Goal: Information Seeking & Learning: Learn about a topic

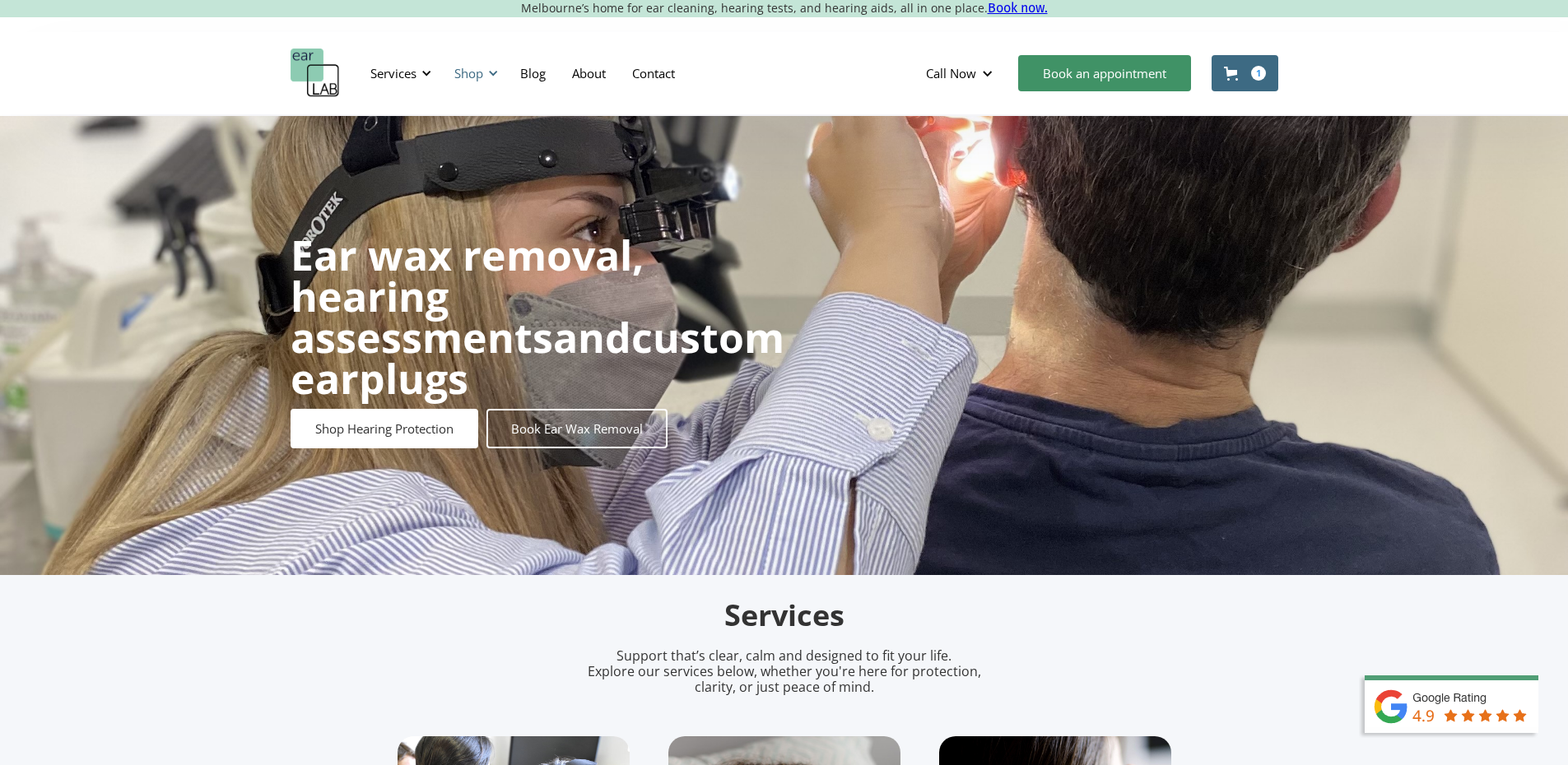
click at [480, 86] on div "Shop" at bounding box center [473, 73] width 59 height 49
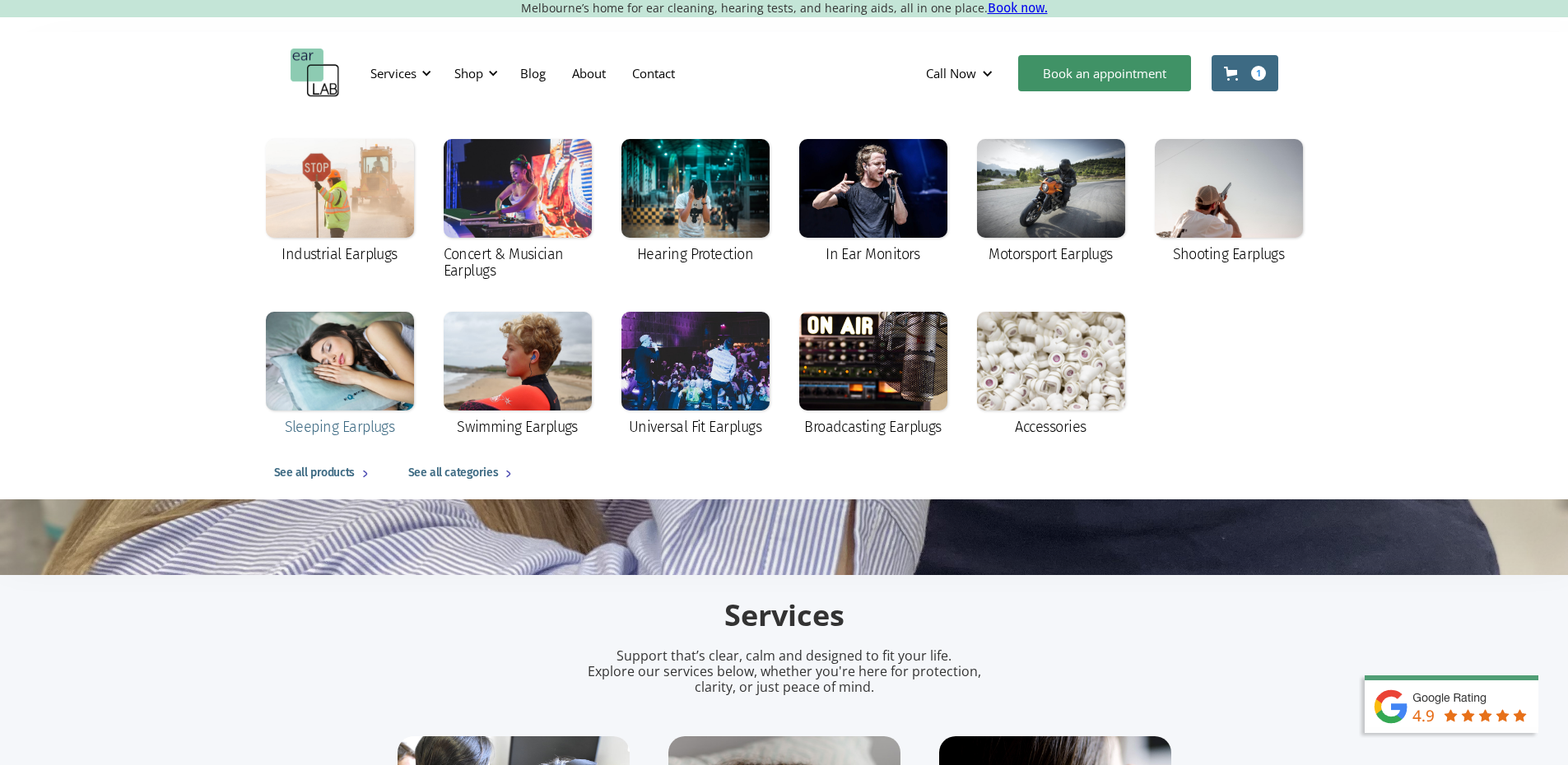
click at [291, 385] on div at bounding box center [340, 361] width 148 height 99
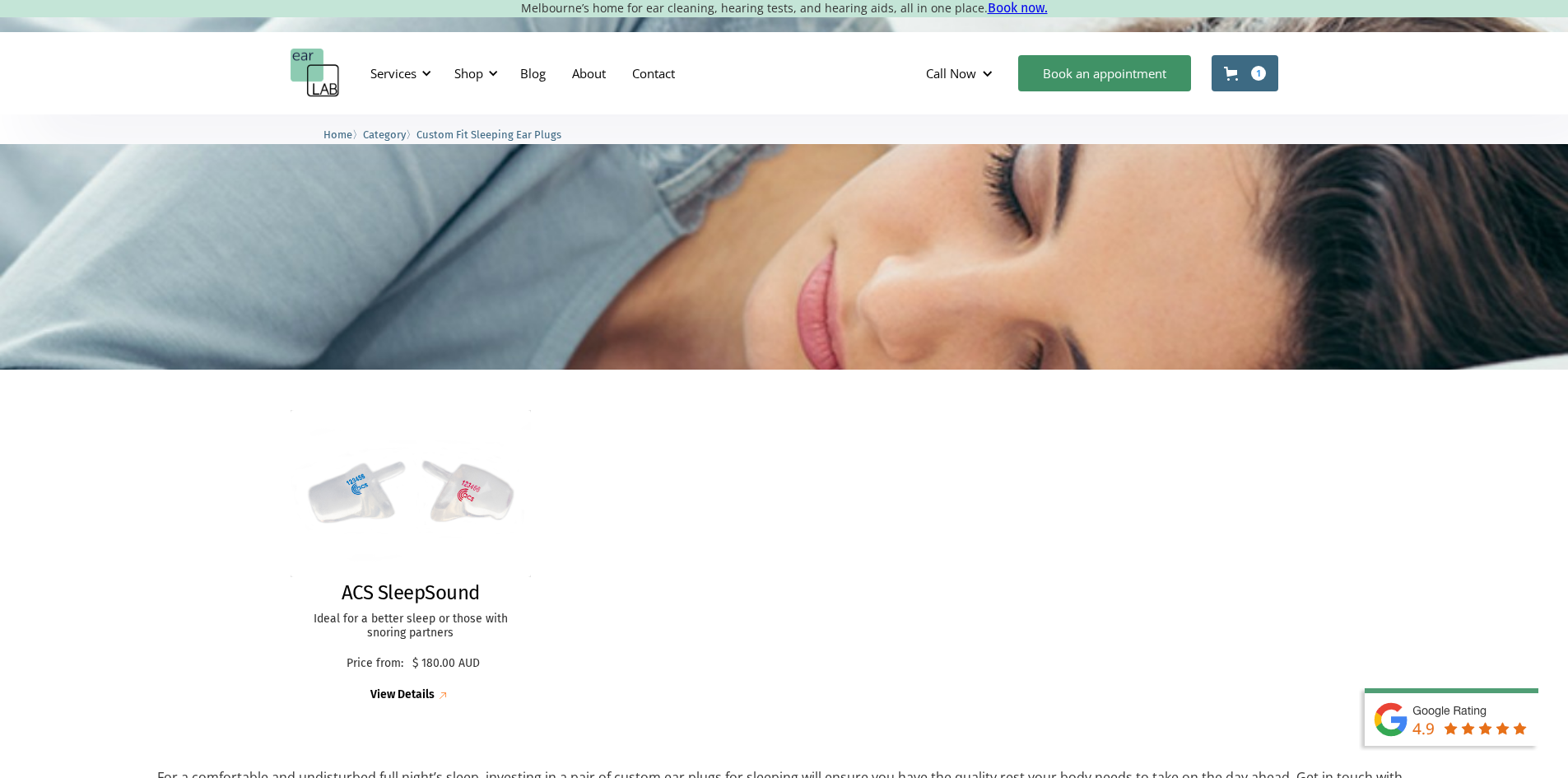
scroll to position [327, 0]
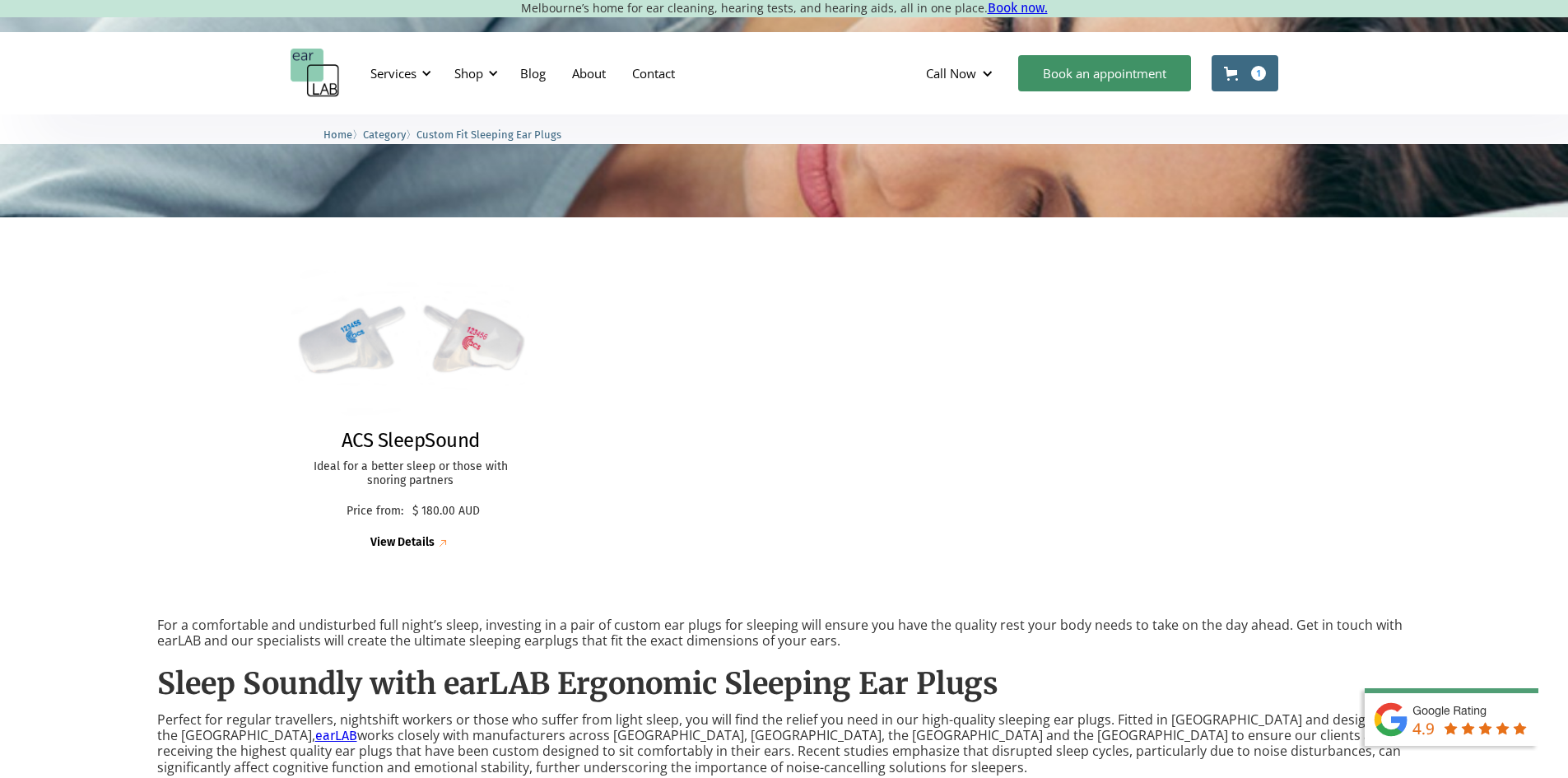
click at [436, 342] on img at bounding box center [411, 340] width 264 height 182
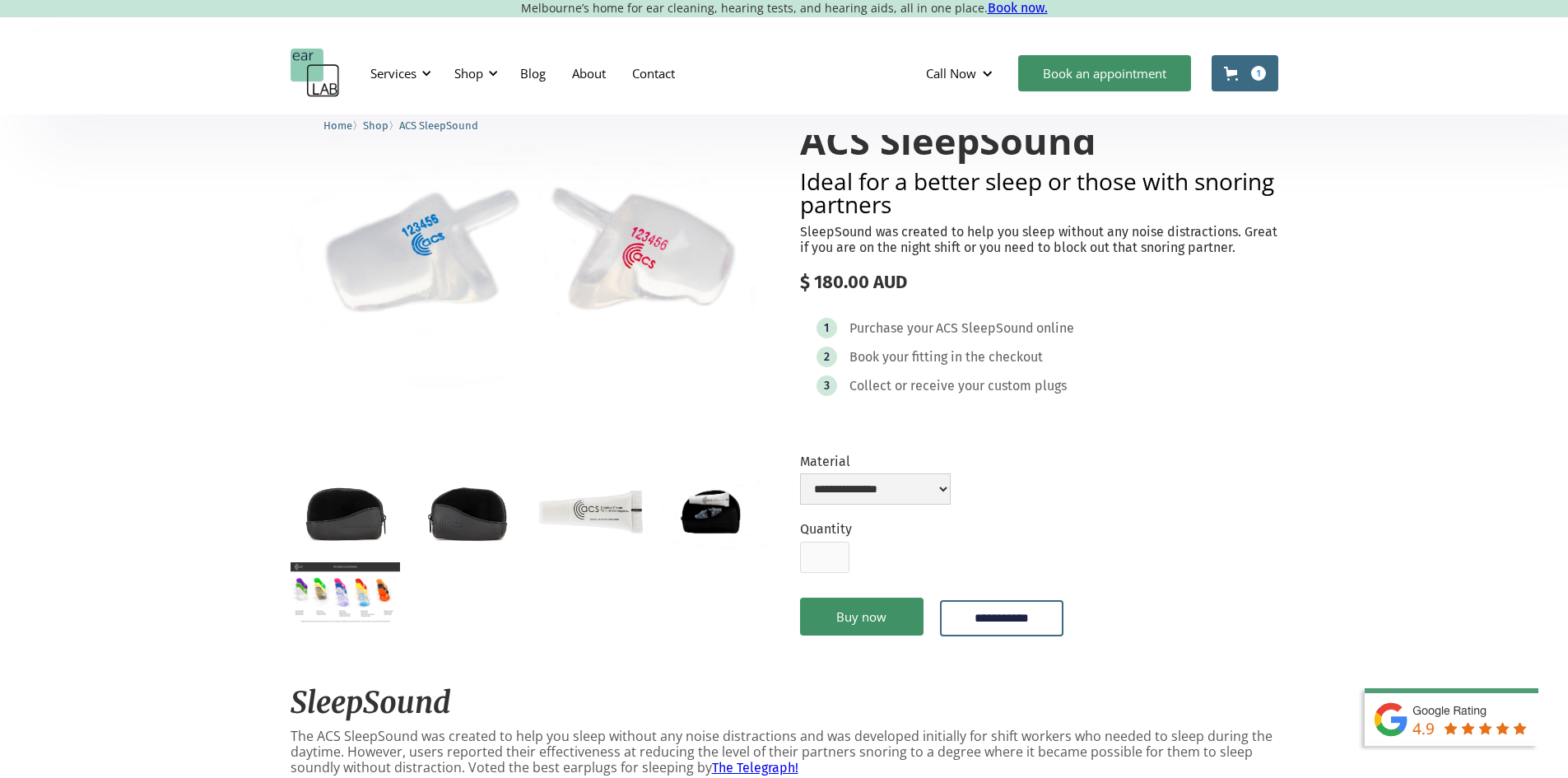
scroll to position [85, 0]
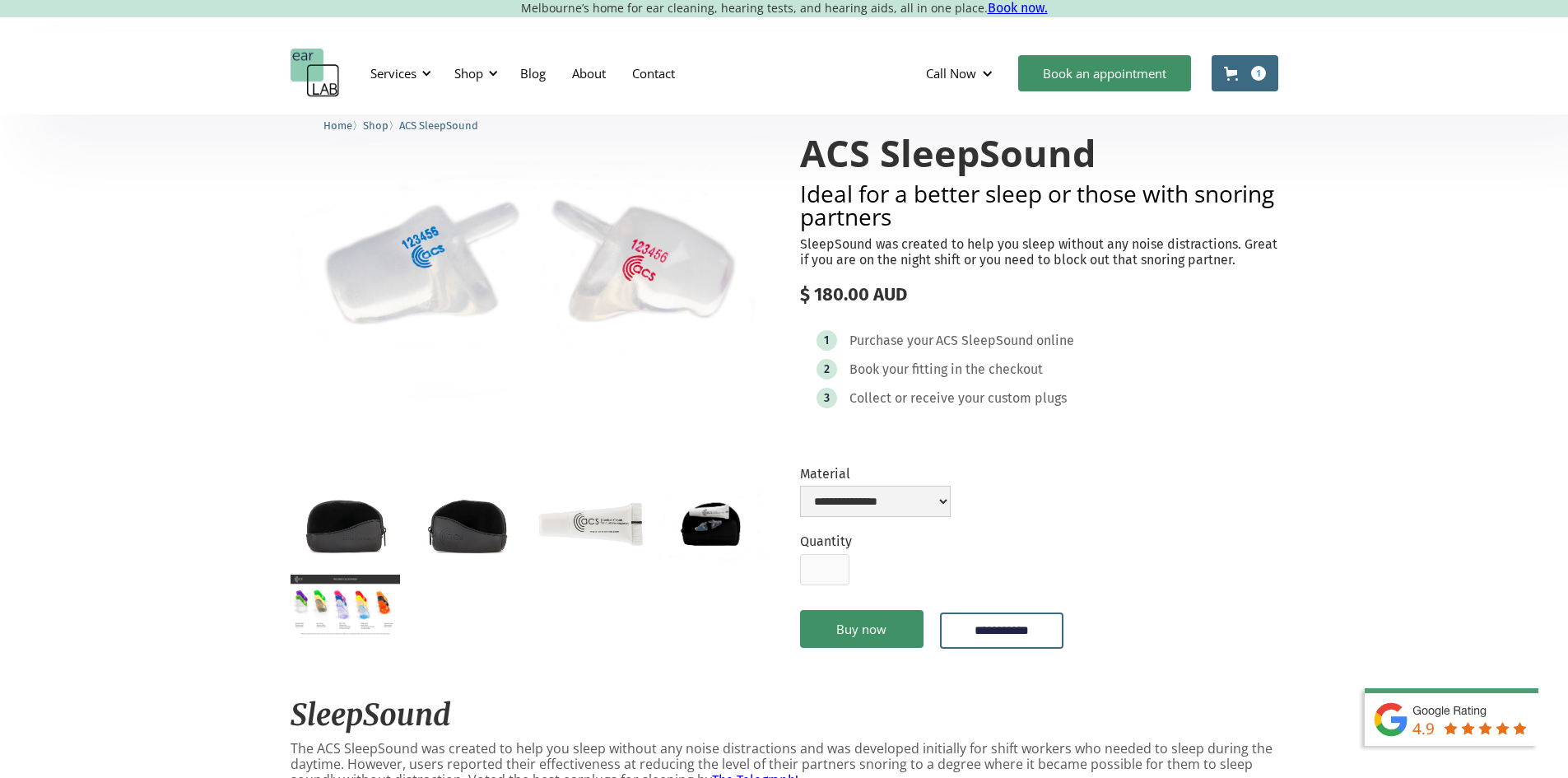
click at [1250, 412] on div "1 Purchase your ACS SleepSound online 2 Book your fitting in the checkout 3 Col…" at bounding box center [1039, 373] width 478 height 119
click at [908, 517] on select "**********" at bounding box center [875, 501] width 151 height 31
click at [330, 608] on img "open lightbox" at bounding box center [345, 604] width 110 height 61
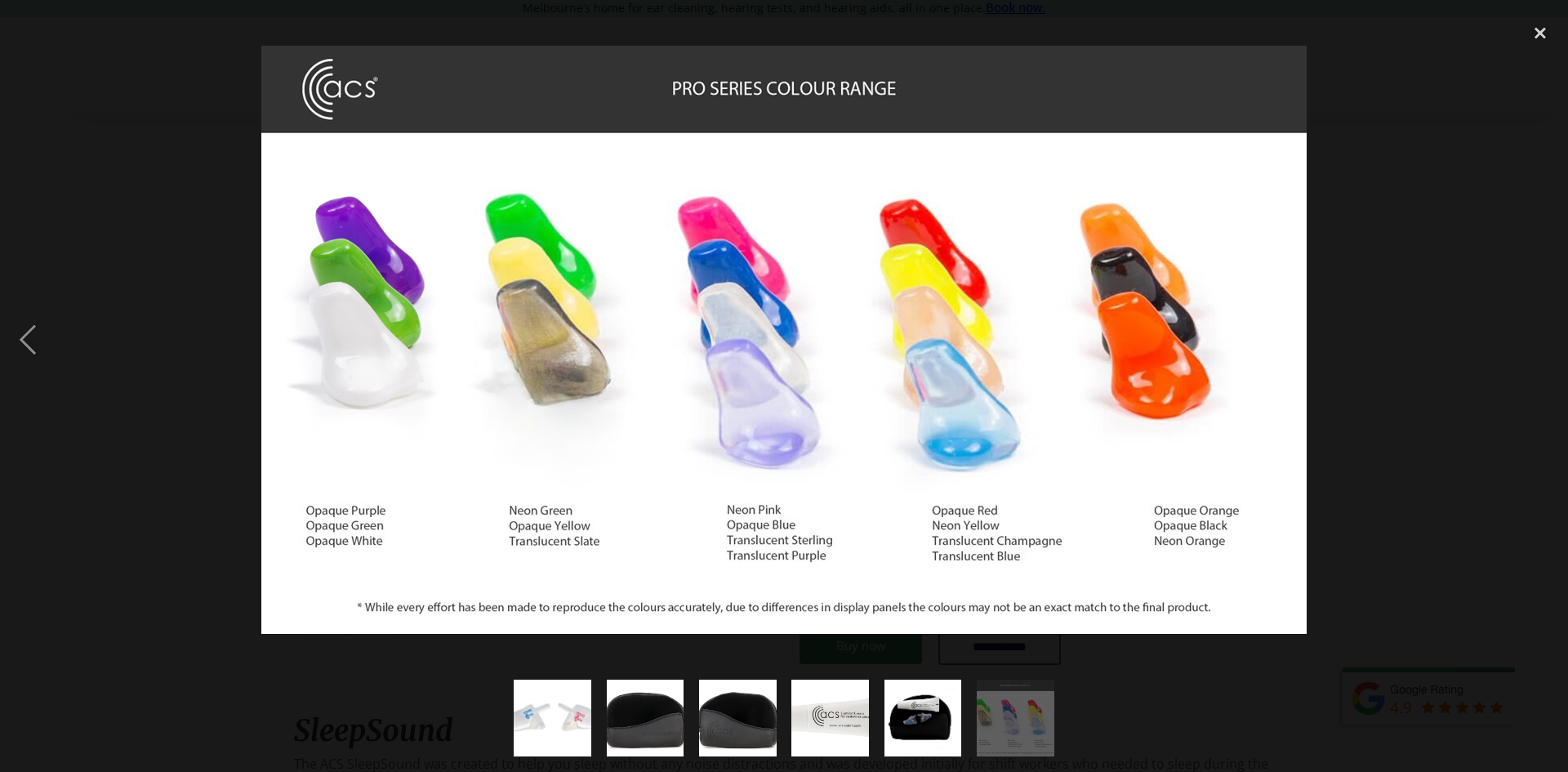
click at [114, 185] on div at bounding box center [784, 340] width 1568 height 648
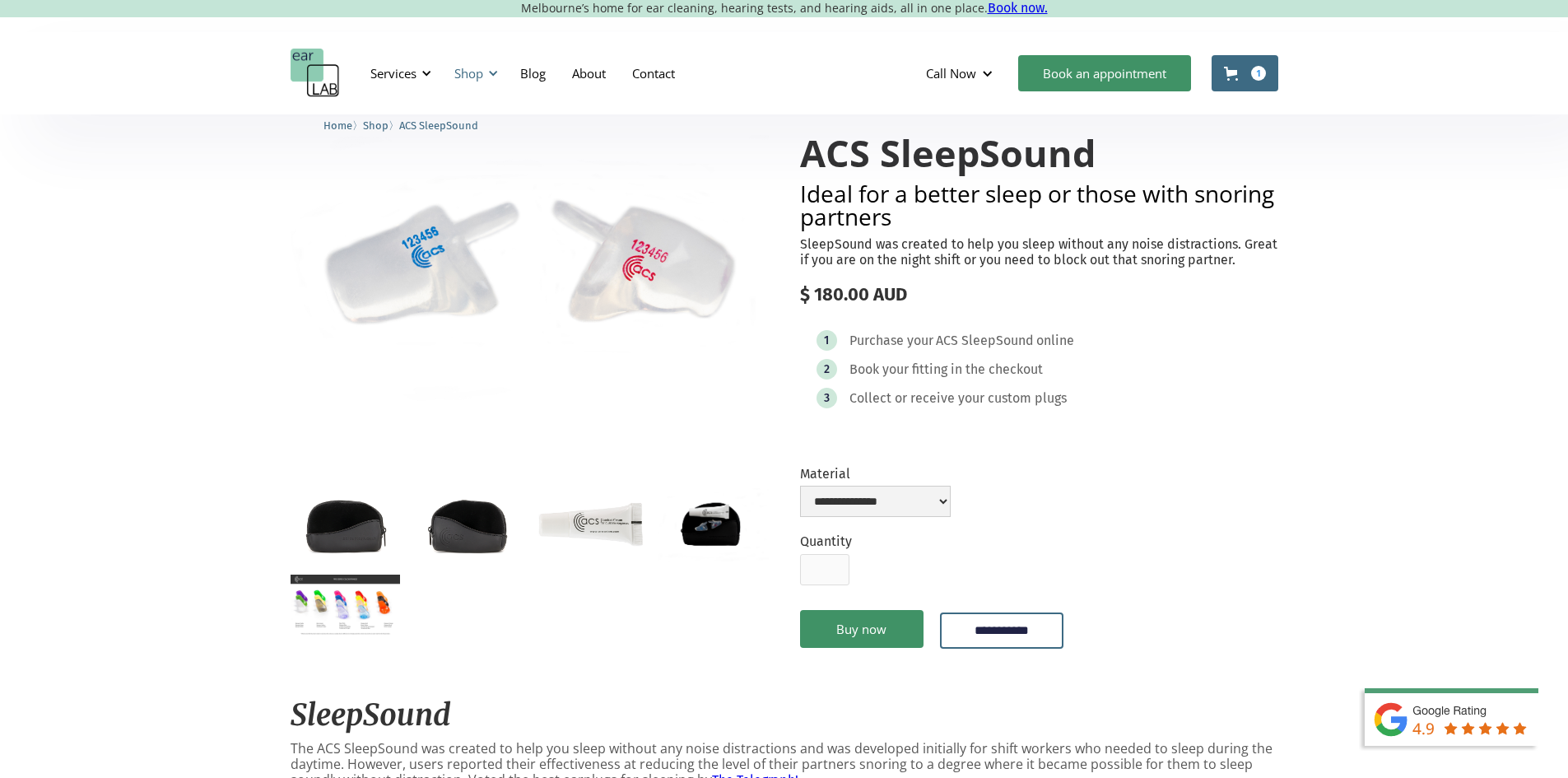
click at [483, 70] on div "Shop" at bounding box center [468, 73] width 28 height 16
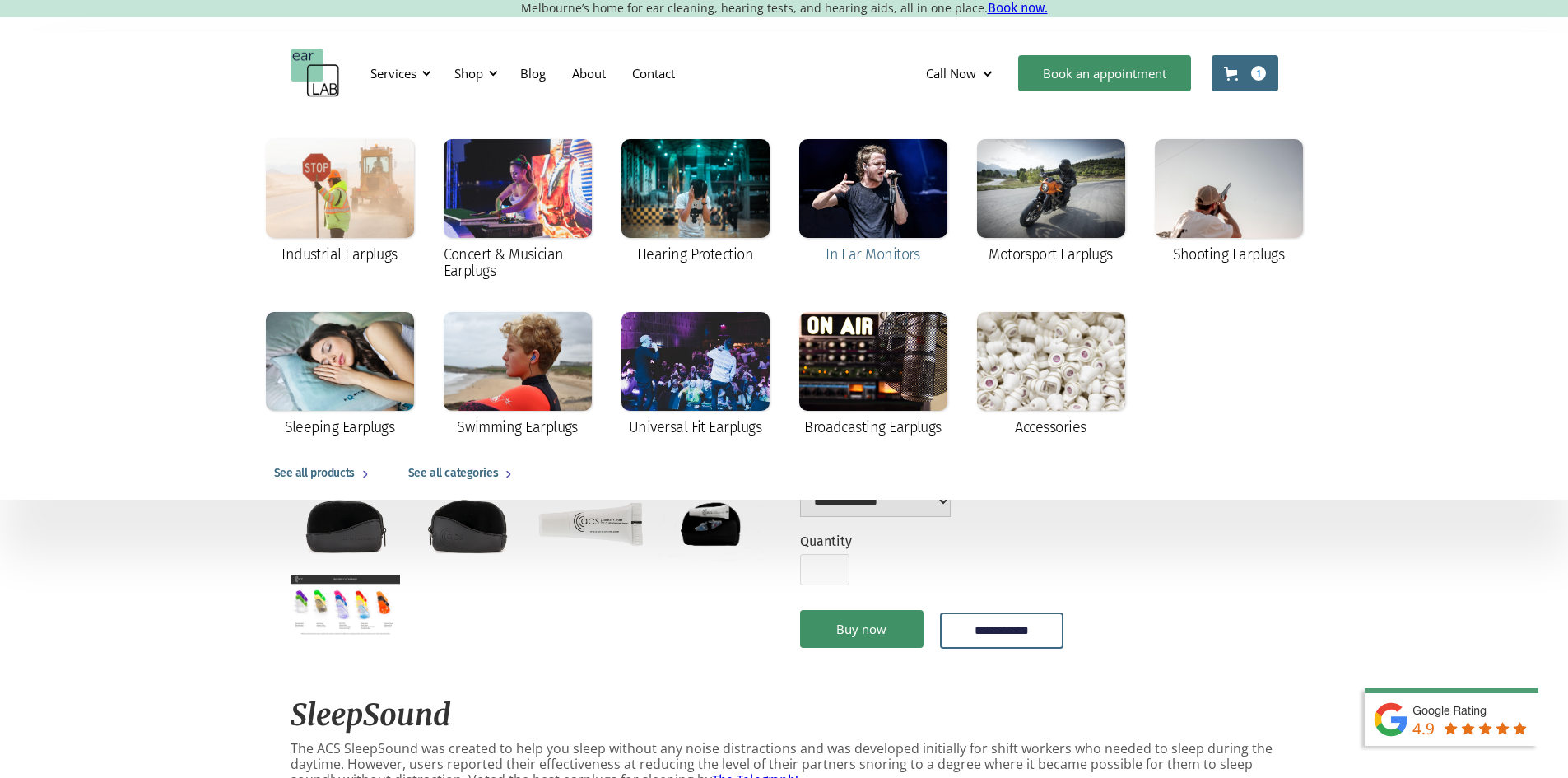
click at [906, 220] on div at bounding box center [873, 189] width 148 height 99
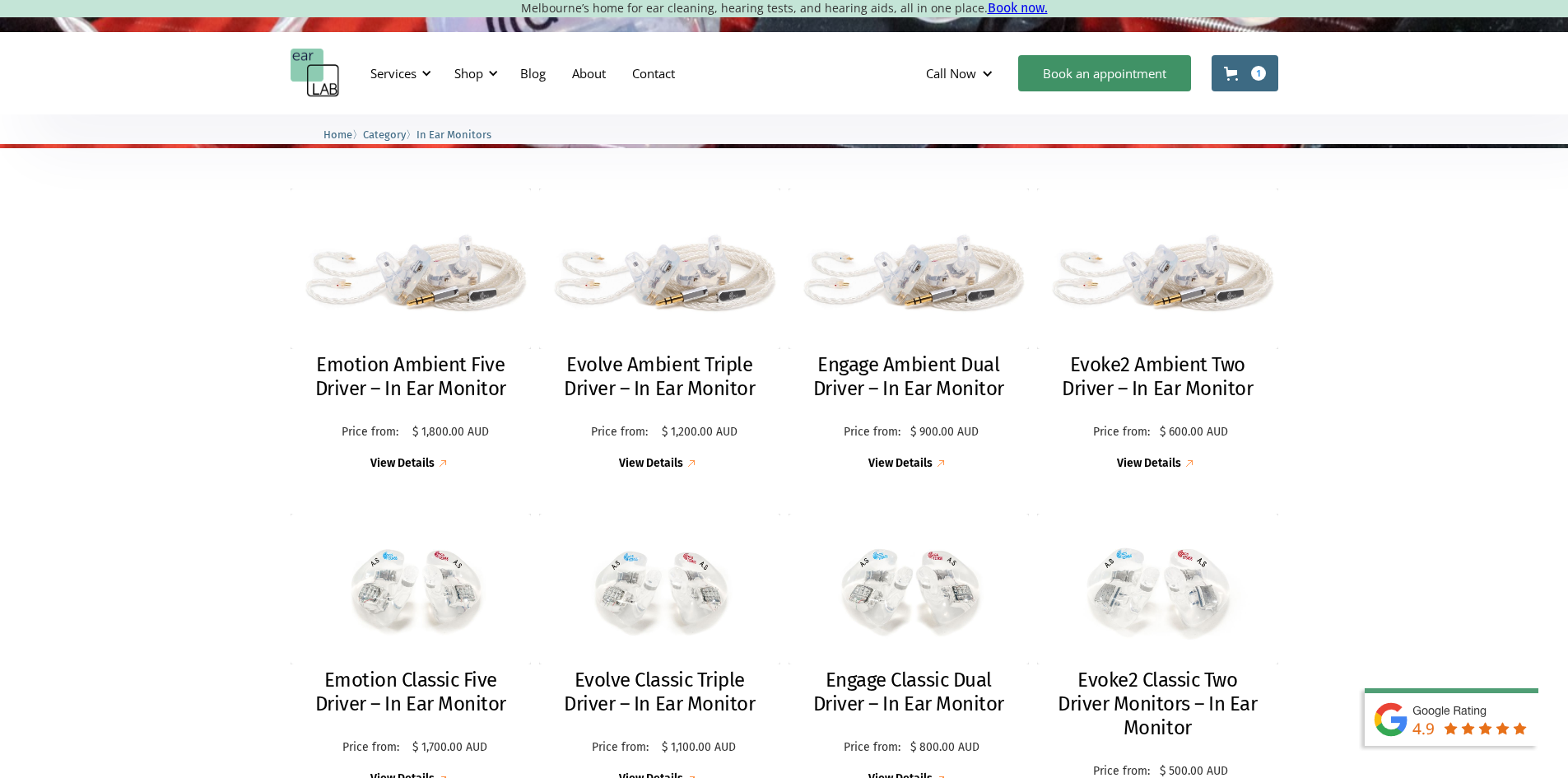
scroll to position [474, 0]
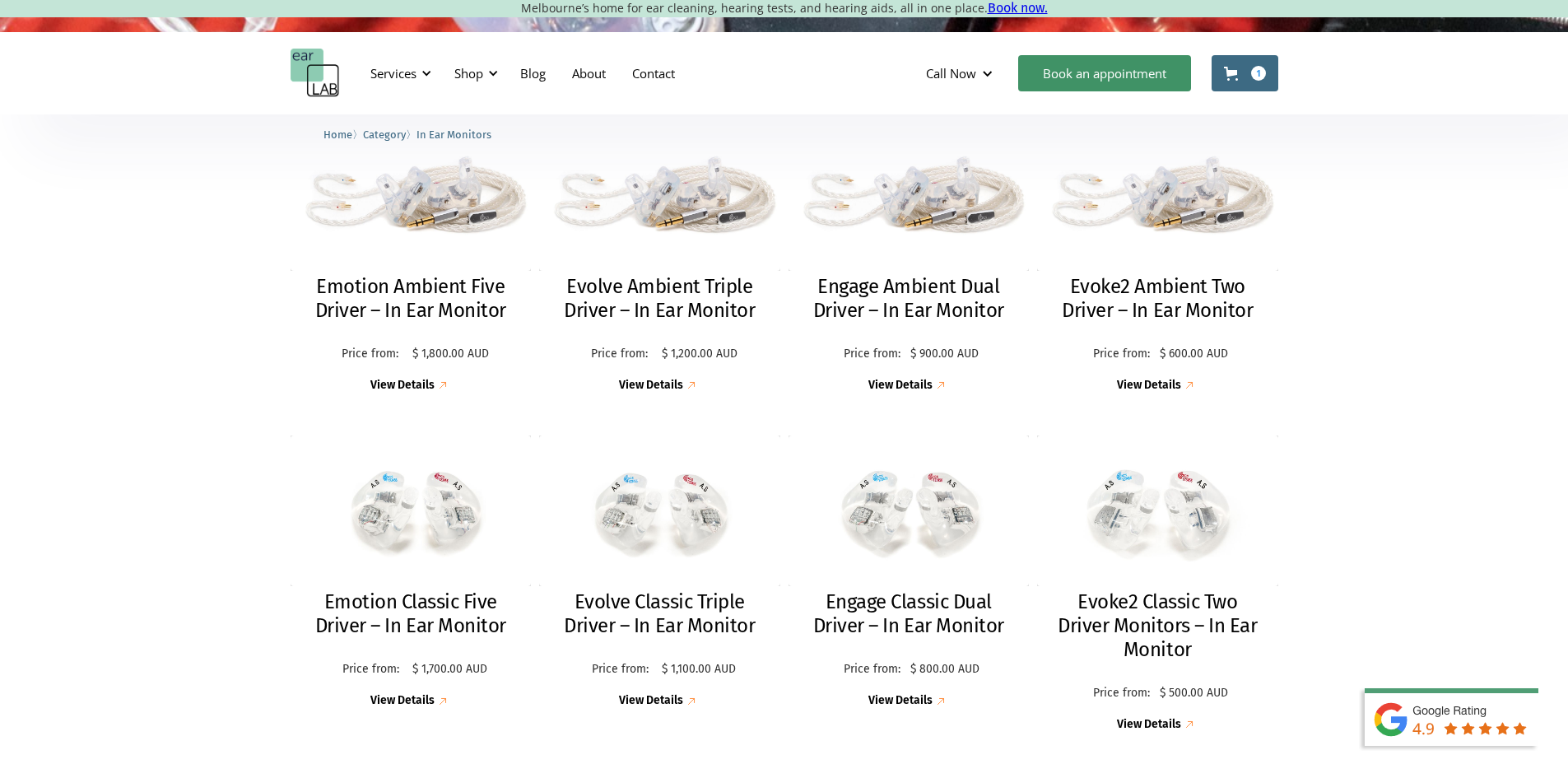
drag, startPoint x: 0, startPoint y: 0, endPoint x: 1579, endPoint y: 162, distance: 1587.3
click at [1552, 258] on div "Emotion Ambient Five Driver – In Ear Monitor Price from: $ 1,800.00 AUD Price: …" at bounding box center [784, 426] width 1568 height 712
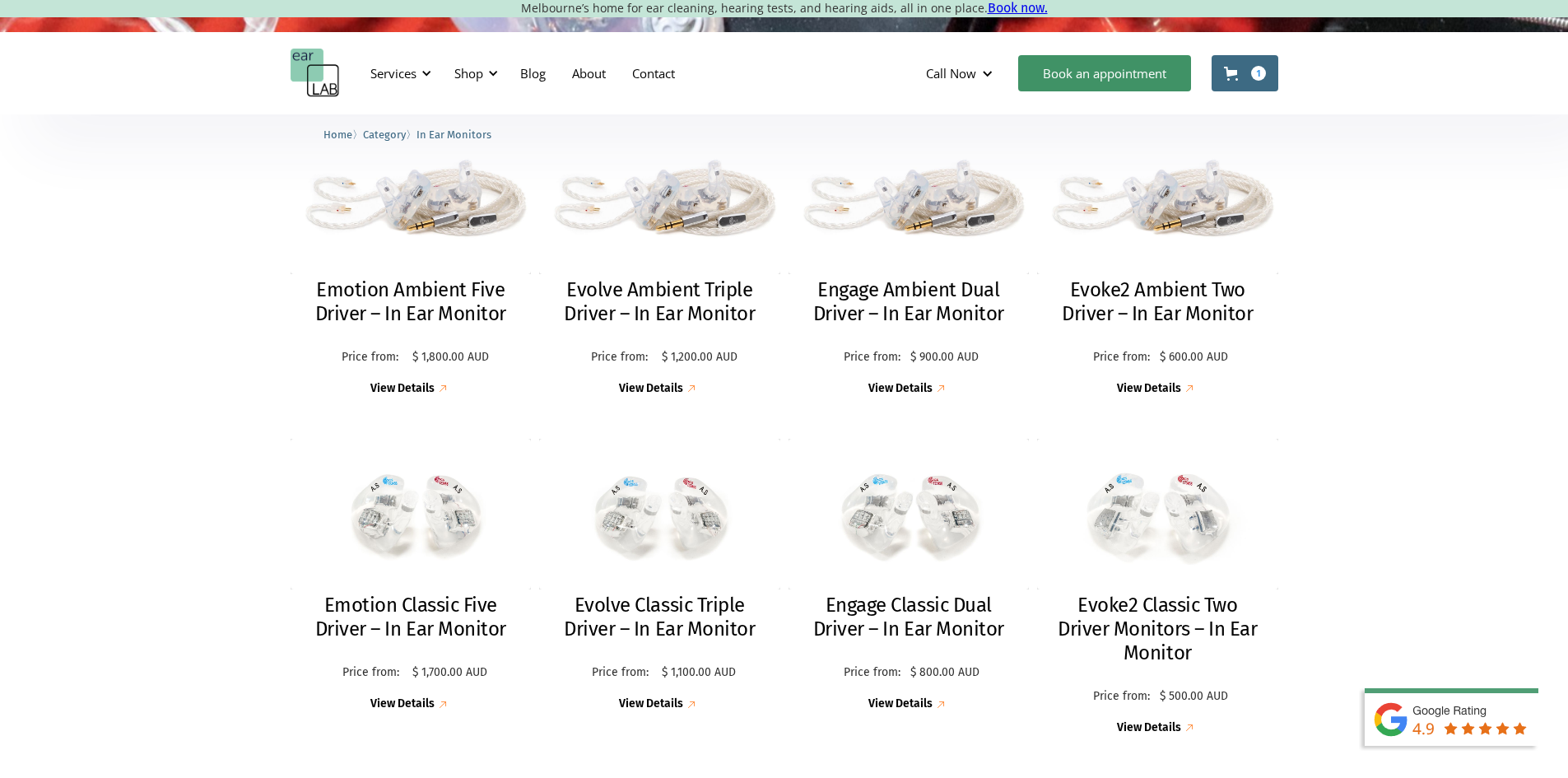
scroll to position [459, 0]
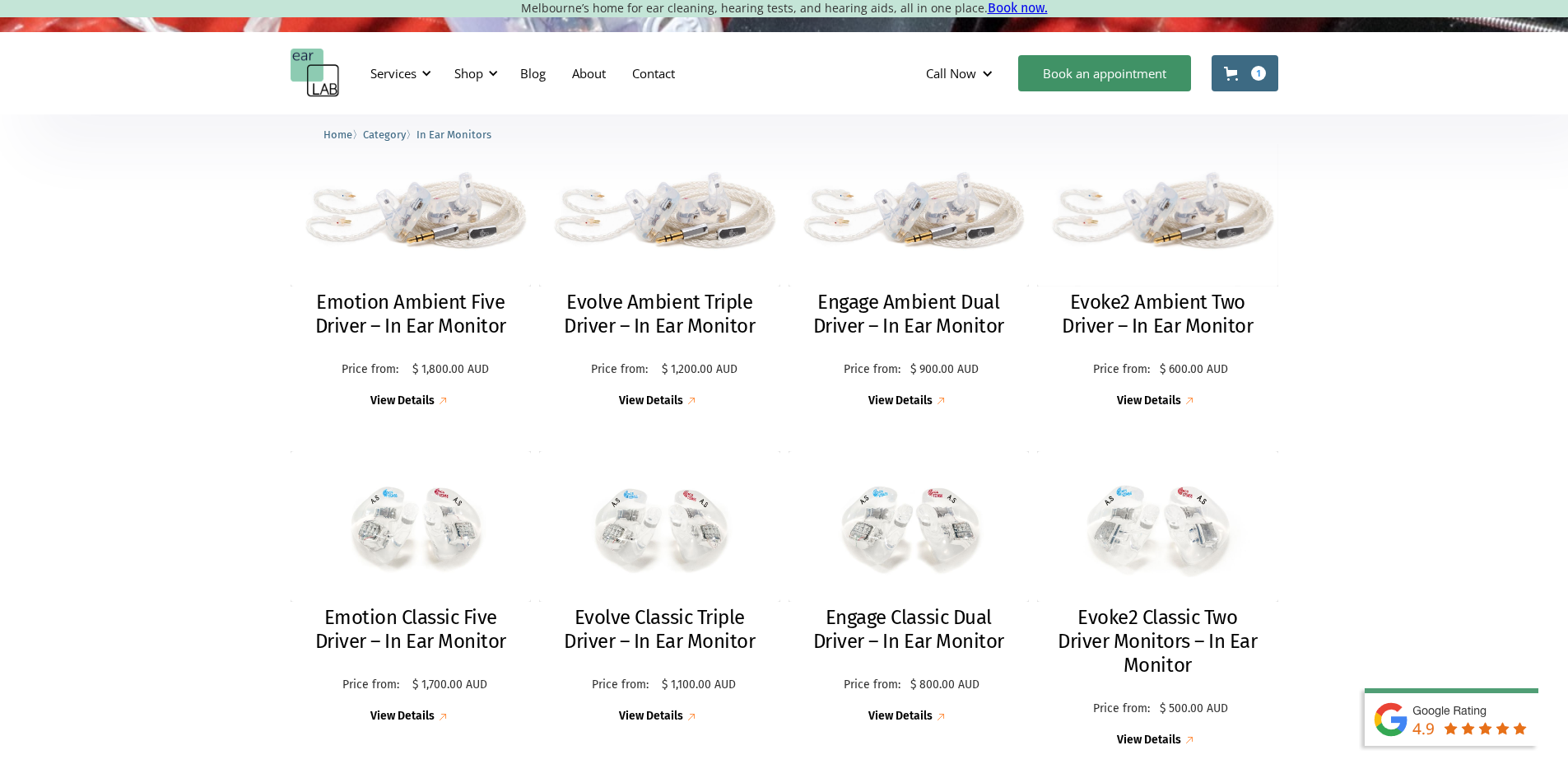
click at [1437, 330] on div "Emotion Ambient Five Driver – In Ear Monitor Price from: $ 1,800.00 AUD Price: …" at bounding box center [784, 441] width 1568 height 712
click at [1530, 207] on div "Emotion Ambient Five Driver – In Ear Monitor Price from: $ 1,800.00 AUD Price: …" at bounding box center [784, 441] width 1568 height 712
drag, startPoint x: 1565, startPoint y: 191, endPoint x: 1568, endPoint y: 203, distance: 12.4
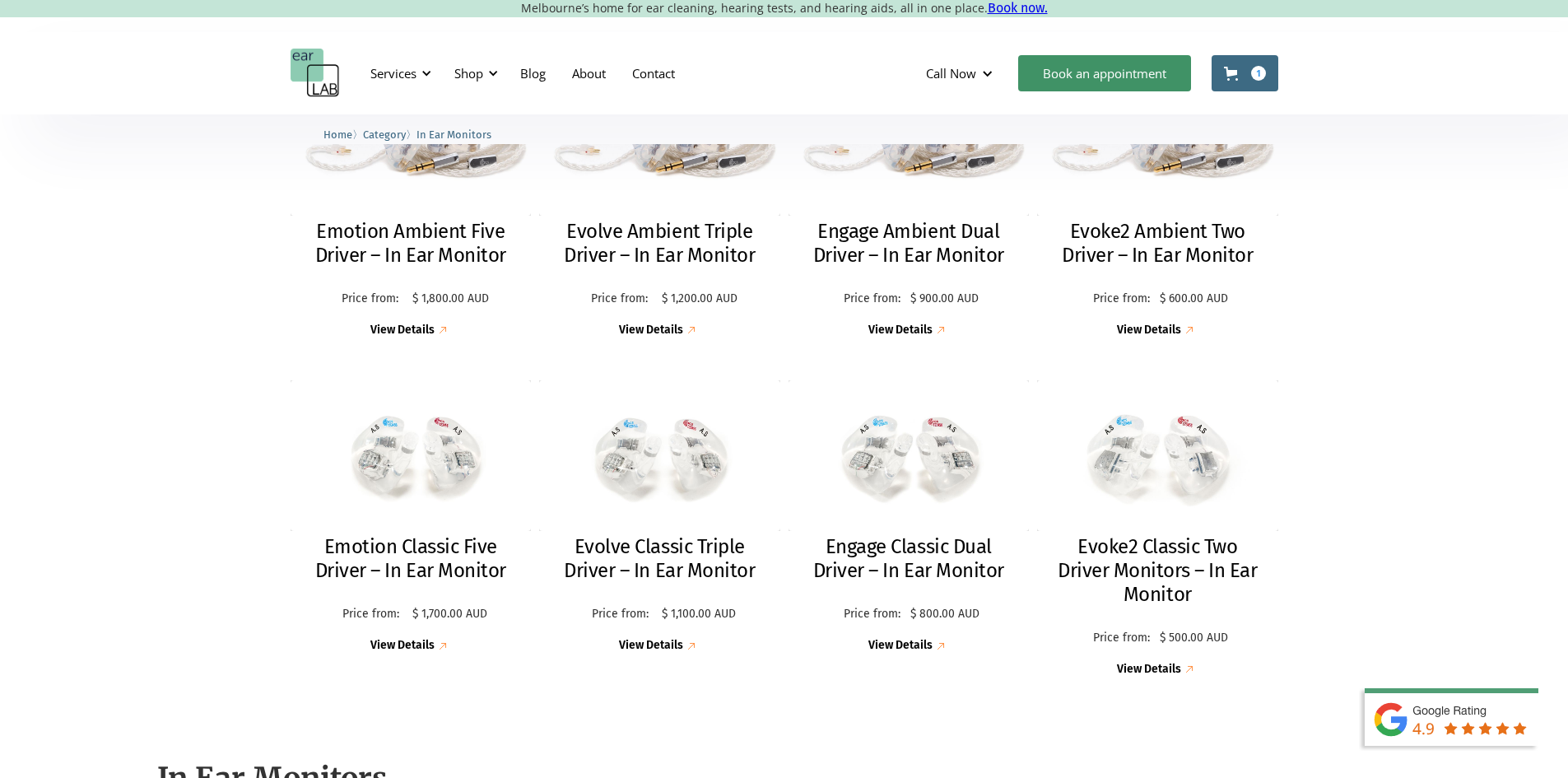
click at [1511, 244] on div "Emotion Ambient Five Driver – In Ear Monitor Price from: $ 1,800.00 AUD Price: …" at bounding box center [784, 371] width 1568 height 712
click at [1438, 98] on div "Services Microsuction Unblocking your ears in the safest, fastest way possible.…" at bounding box center [784, 73] width 1568 height 82
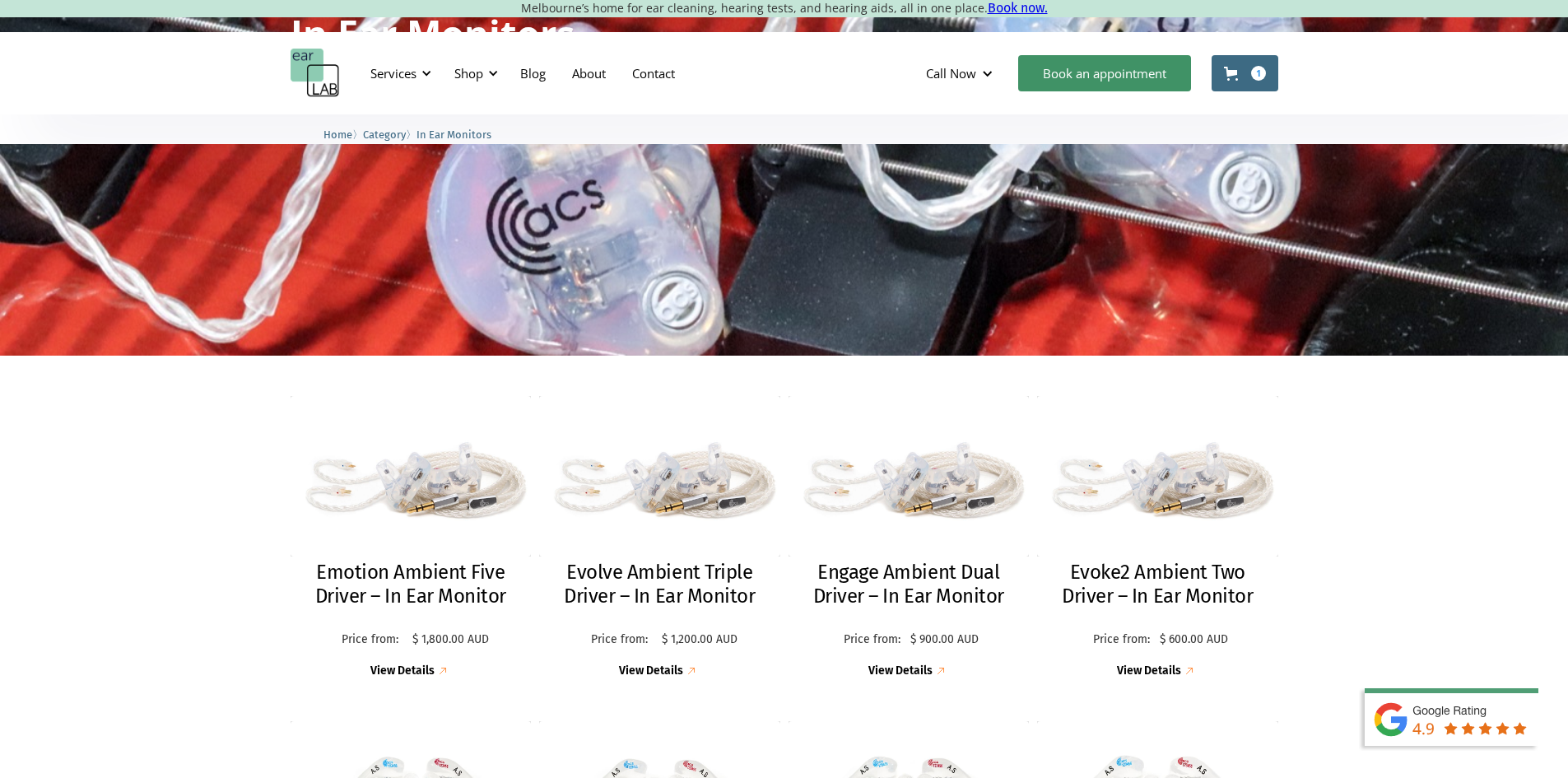
scroll to position [0, 0]
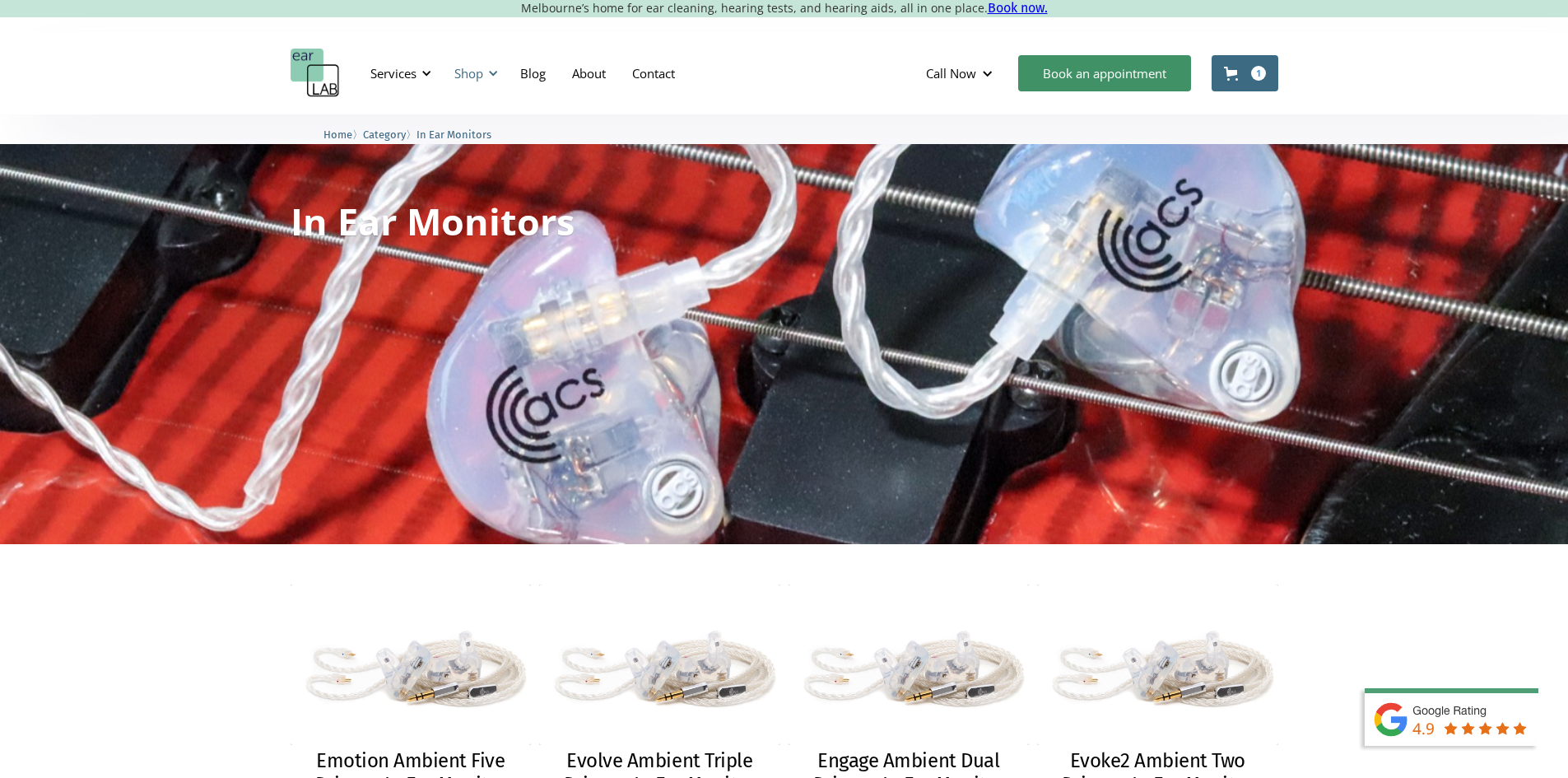
click at [460, 70] on div "Shop" at bounding box center [468, 73] width 28 height 16
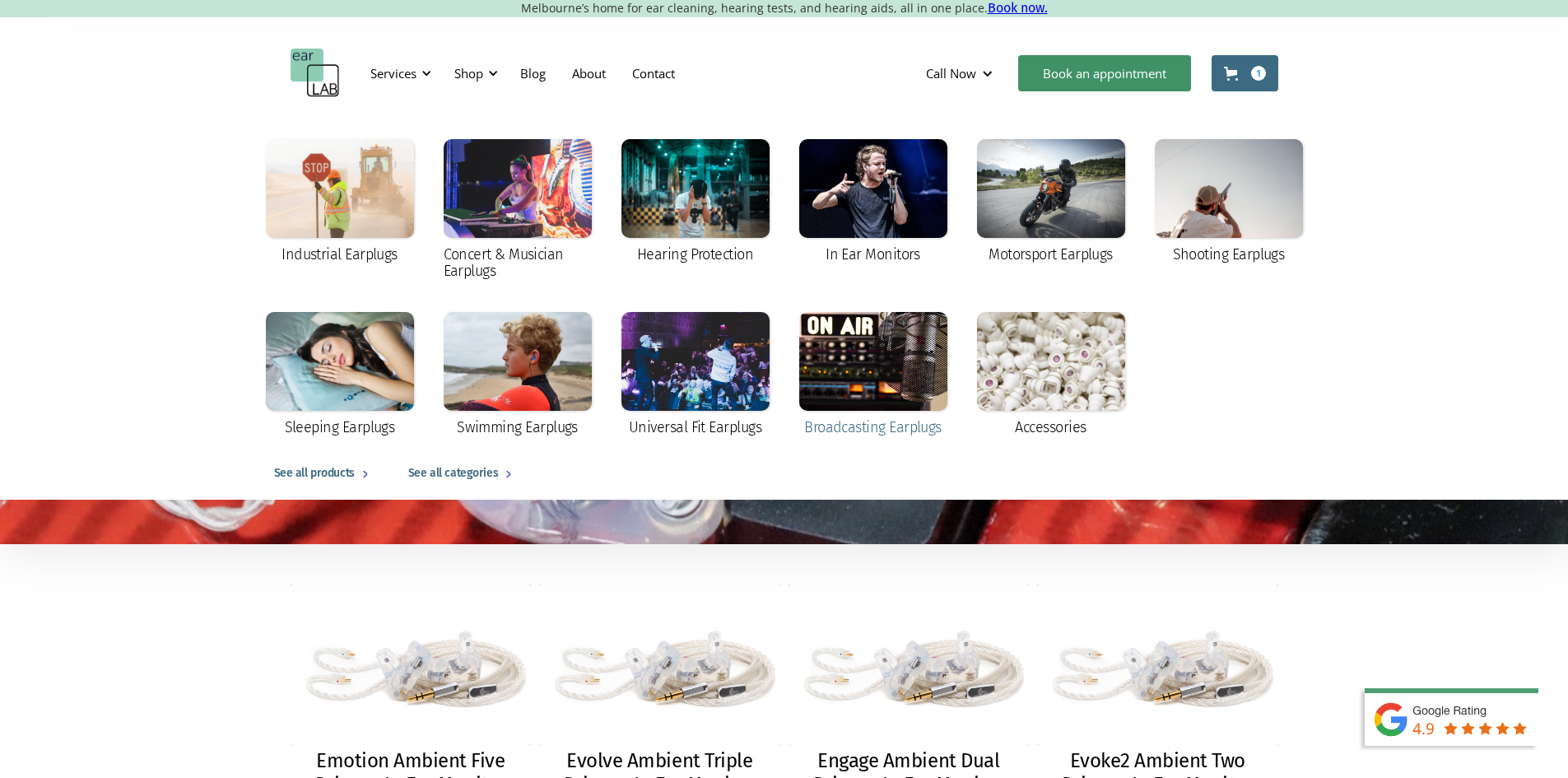
click at [916, 361] on div at bounding box center [873, 362] width 148 height 99
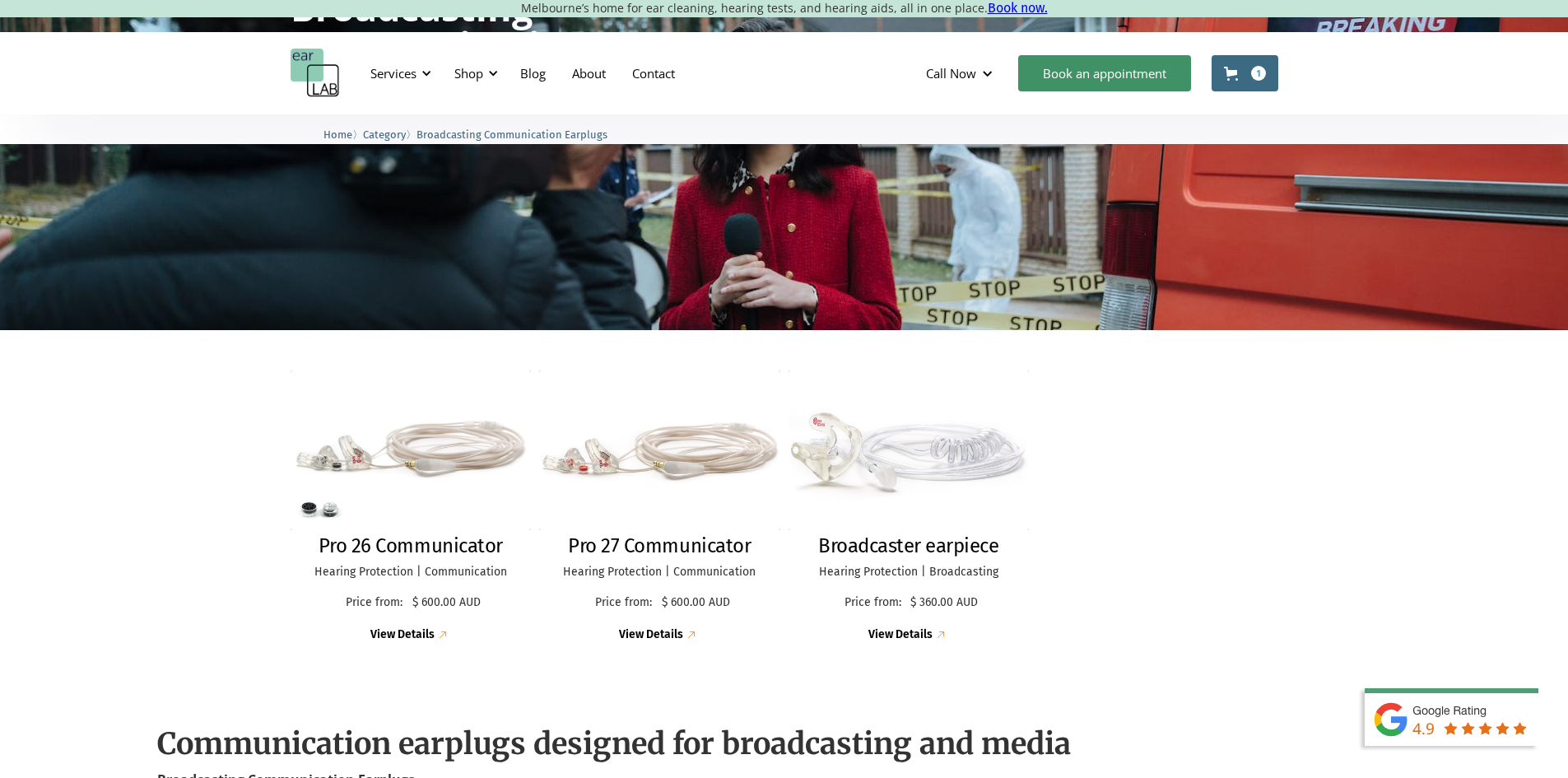
scroll to position [227, 0]
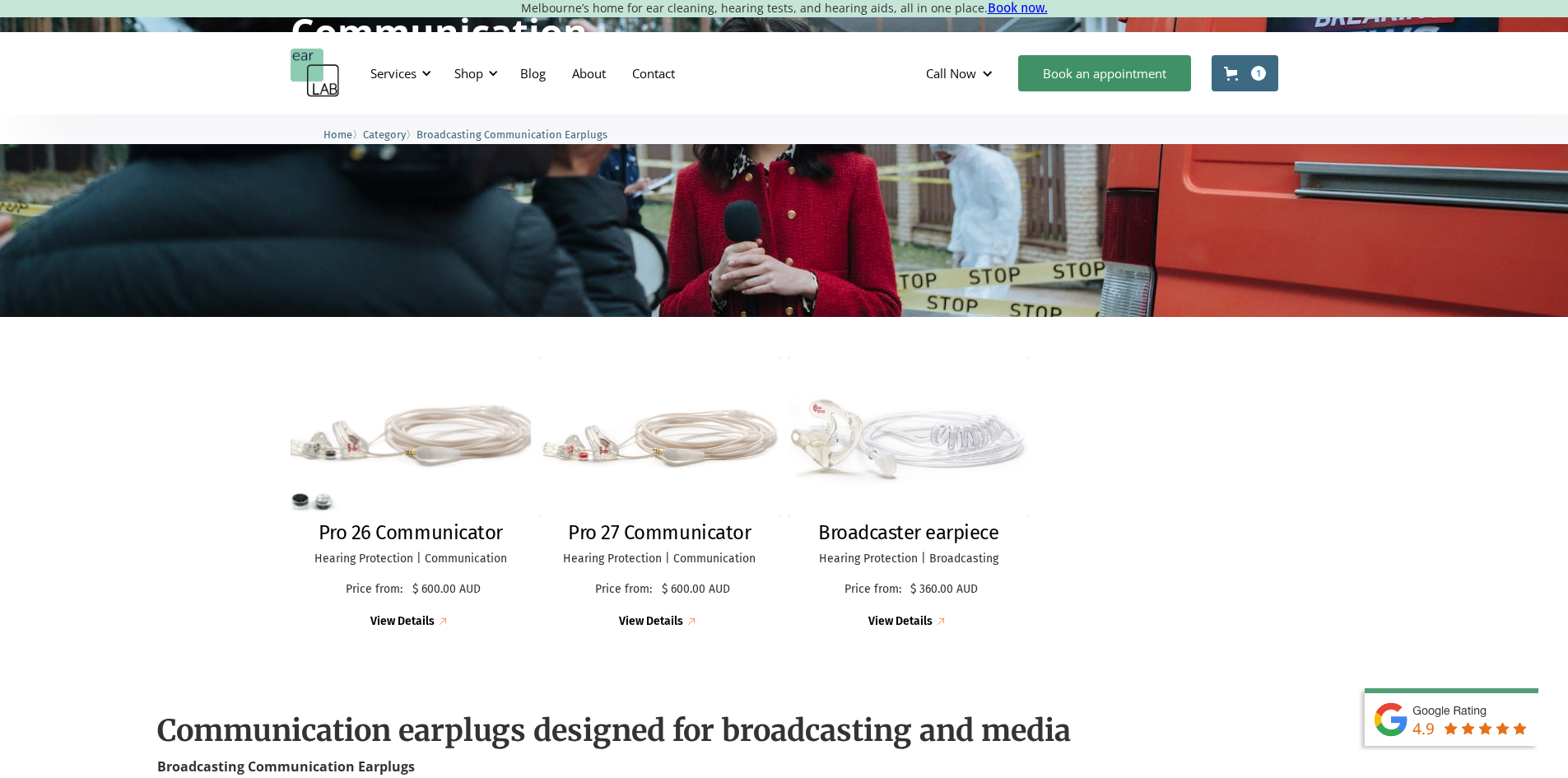
click at [413, 474] on img at bounding box center [411, 437] width 262 height 173
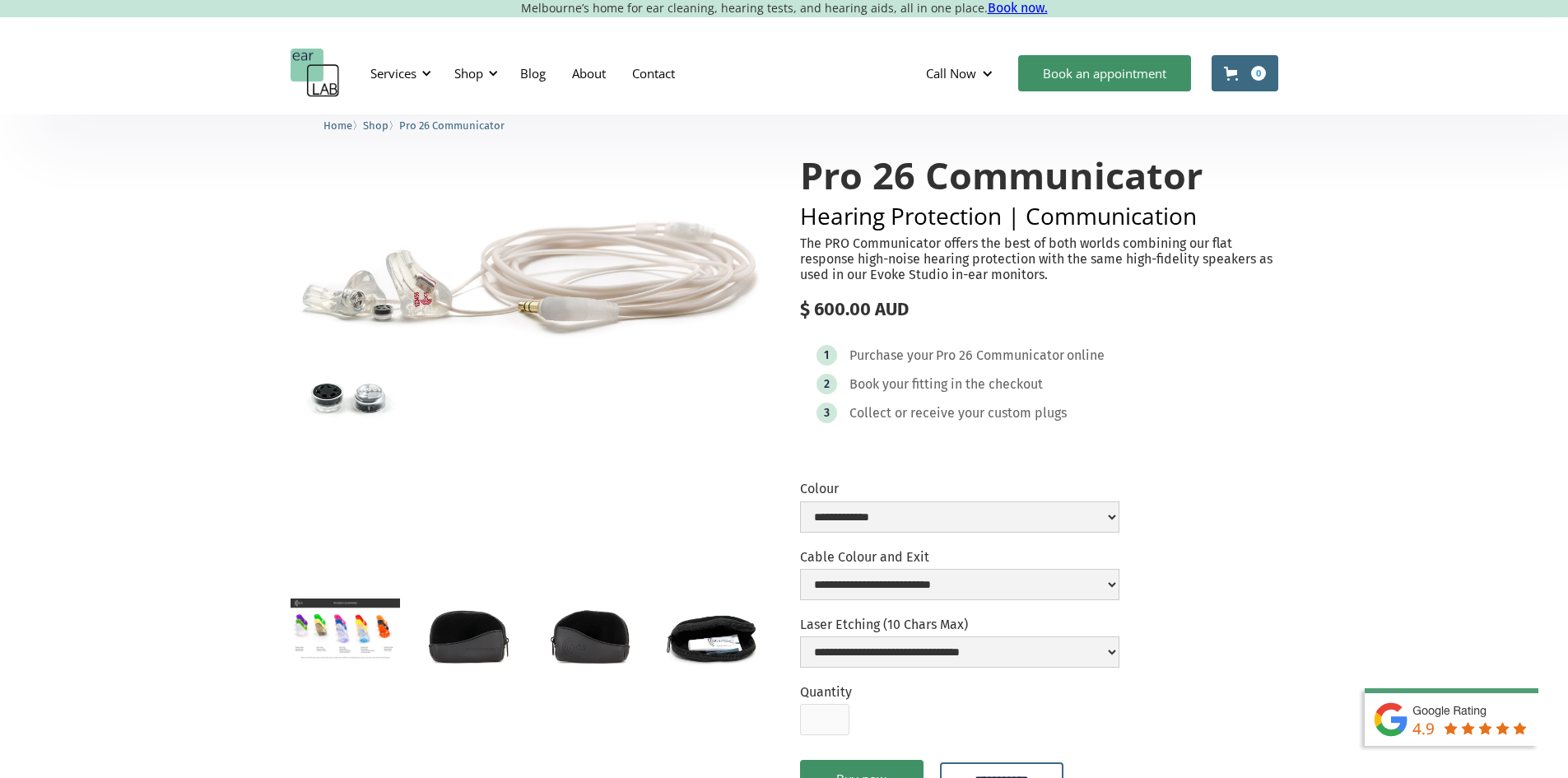
scroll to position [246, 0]
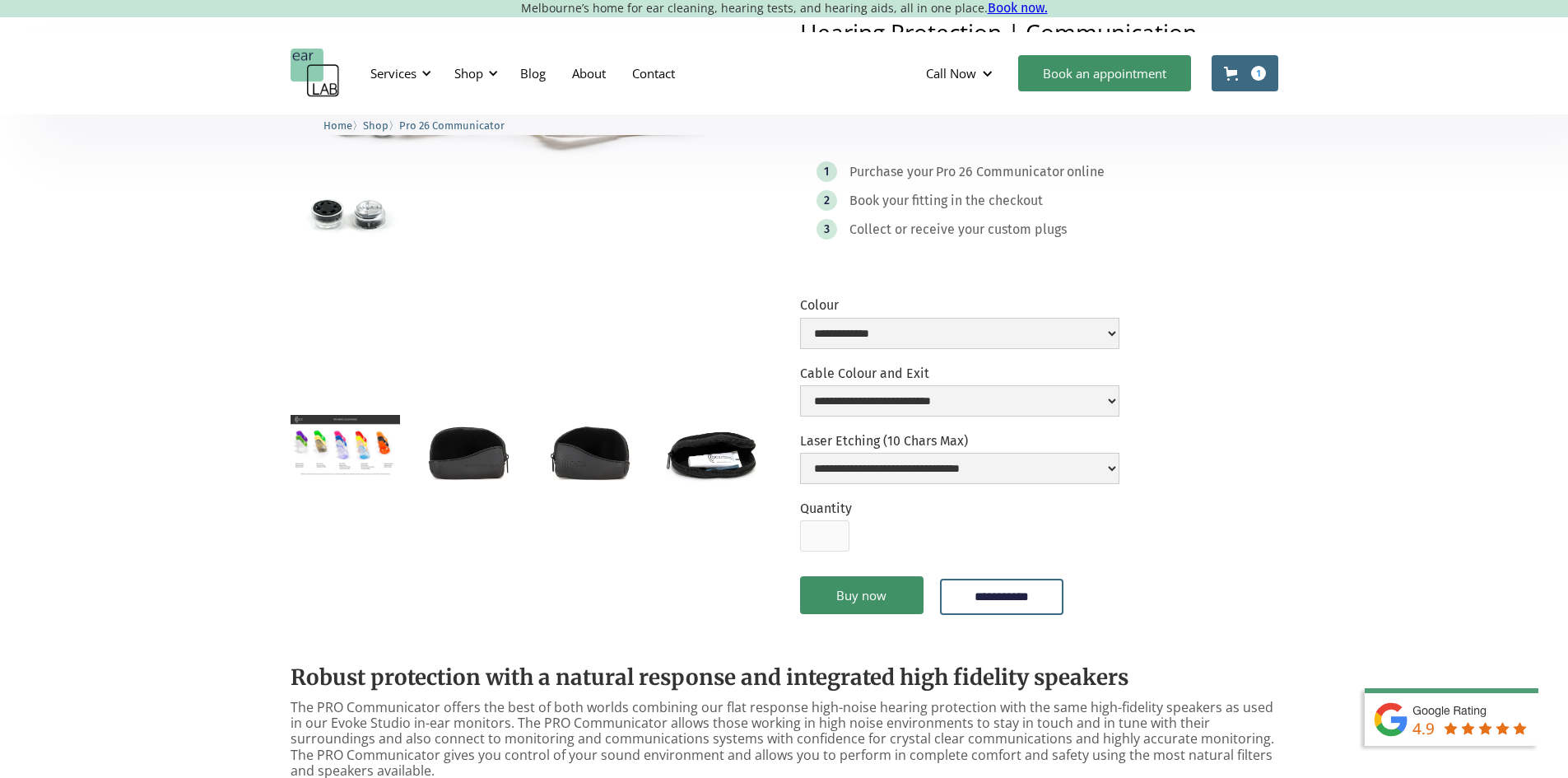
drag, startPoint x: 0, startPoint y: 0, endPoint x: 1579, endPoint y: 179, distance: 1589.1
click at [1567, 179] on html "Melbourne’s home for ear cleaning, hearing tests, and hearing aids, all in one …" at bounding box center [784, 143] width 1568 height 778
click at [894, 400] on select "**********" at bounding box center [959, 401] width 319 height 31
click at [1259, 419] on form "**********" at bounding box center [1039, 466] width 478 height 338
click at [984, 484] on select "**********" at bounding box center [959, 468] width 319 height 31
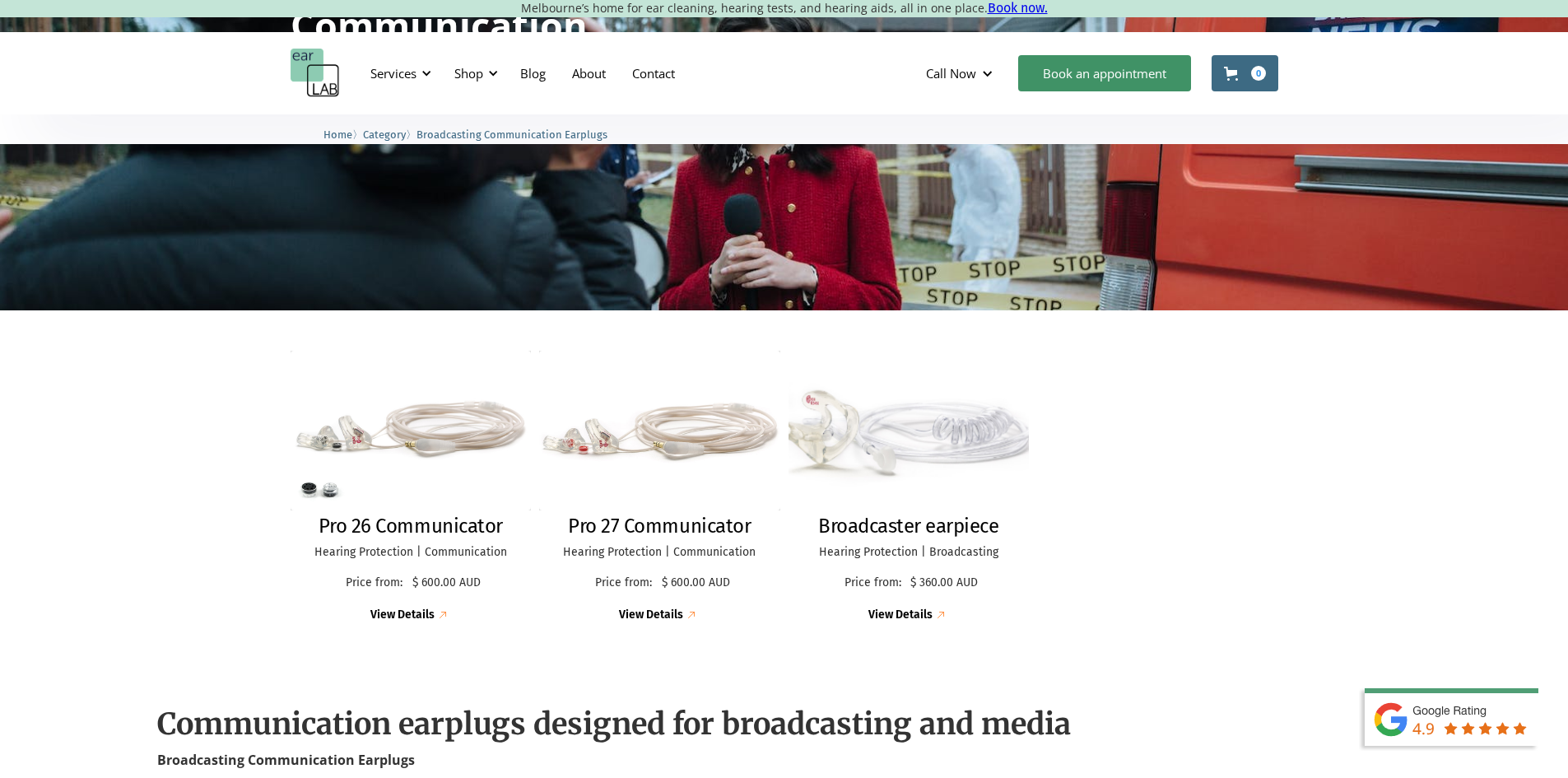
click at [912, 467] on img at bounding box center [908, 430] width 258 height 171
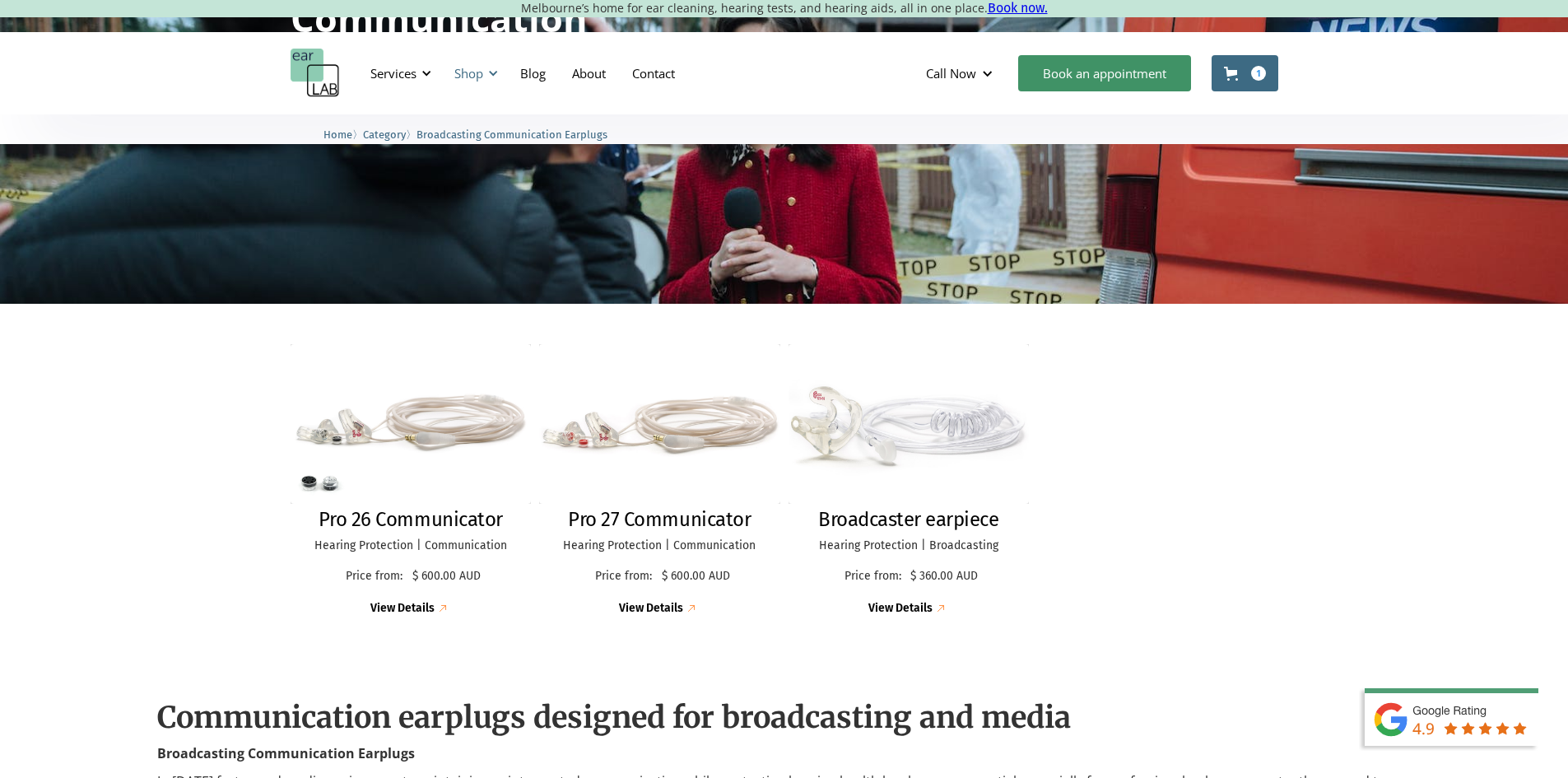
click at [479, 86] on div "Shop" at bounding box center [473, 73] width 59 height 49
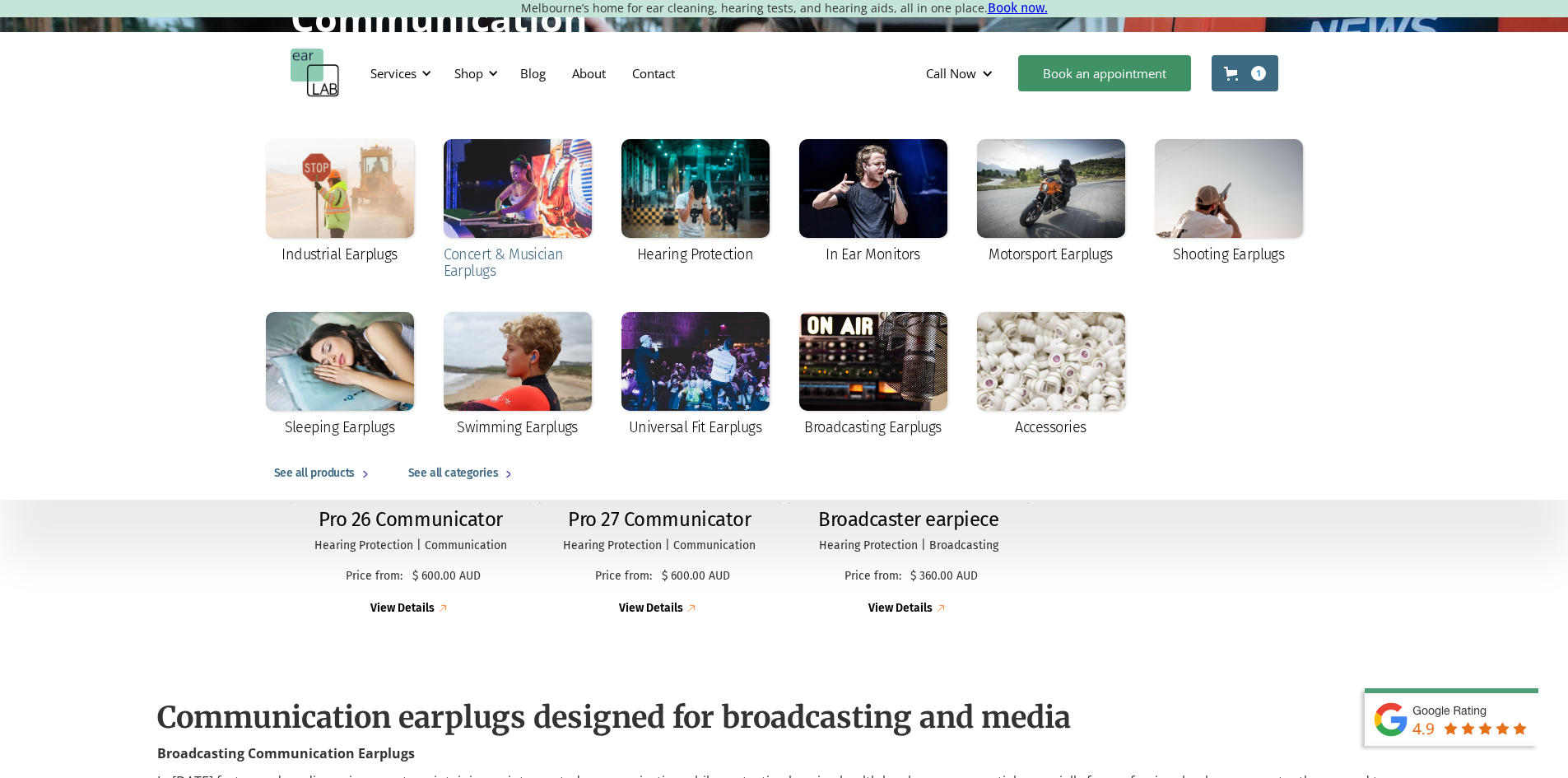
click at [527, 225] on div at bounding box center [518, 189] width 148 height 99
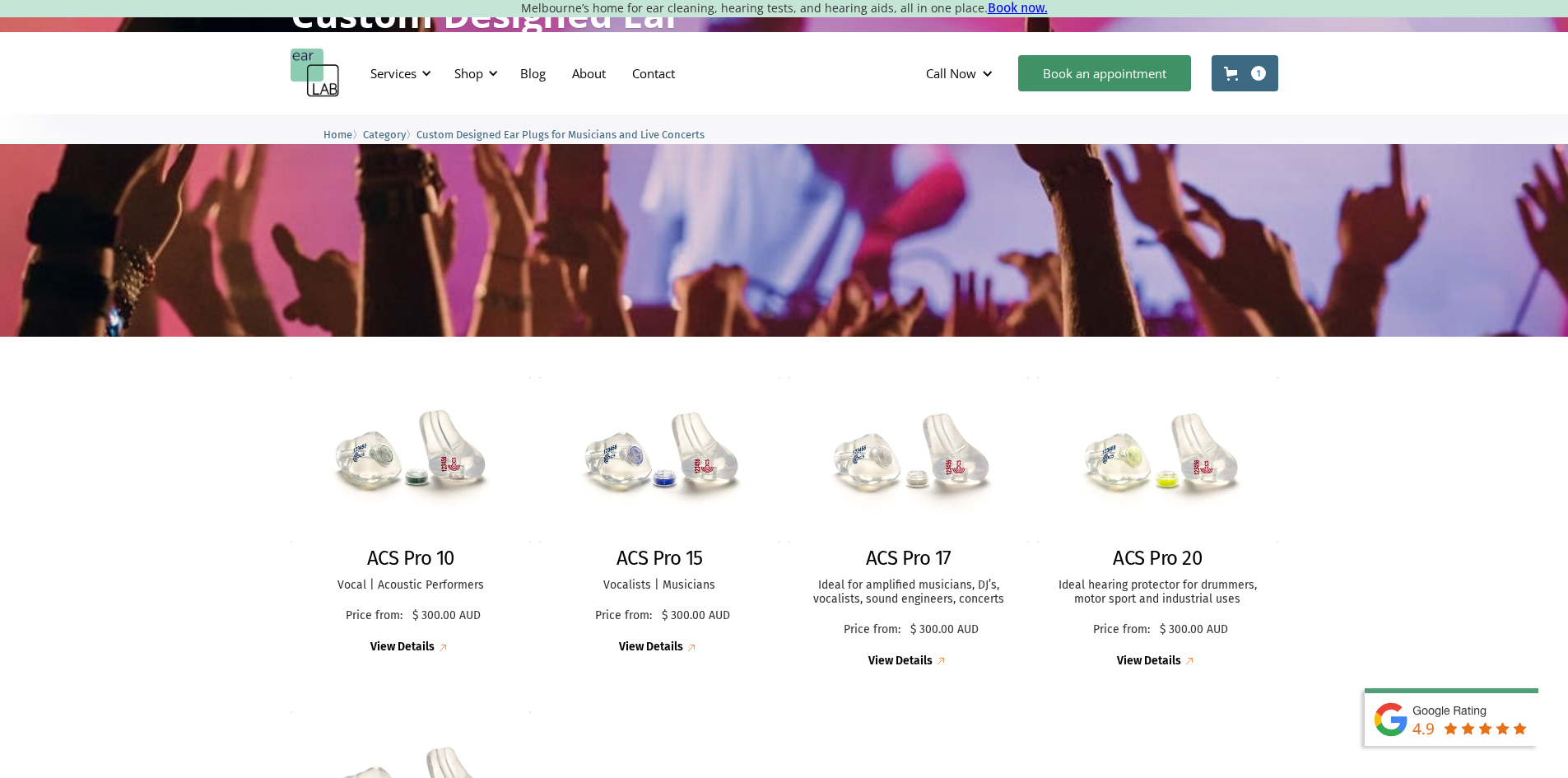
scroll to position [199, 0]
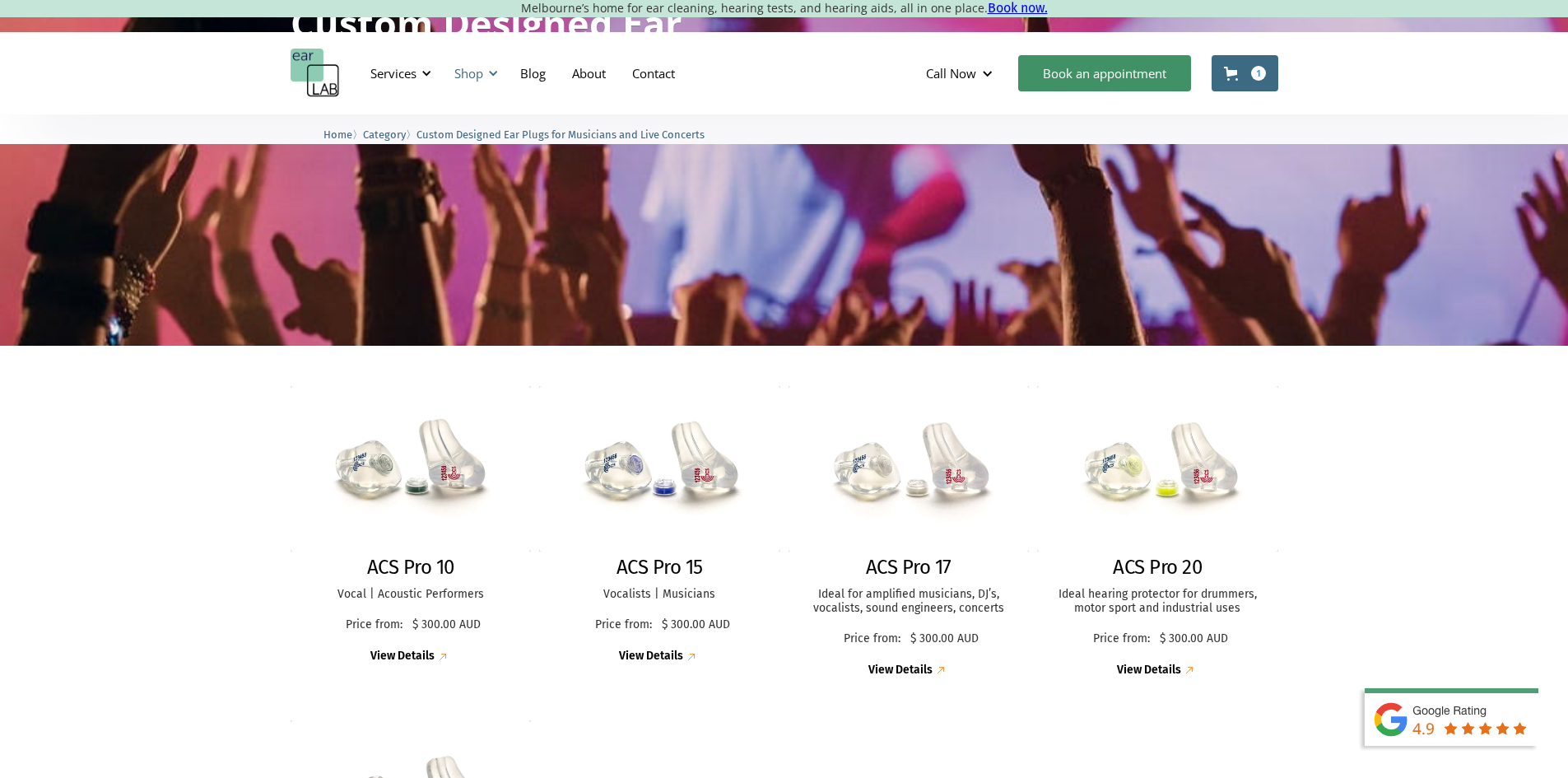
click at [483, 70] on div "Shop" at bounding box center [468, 73] width 28 height 16
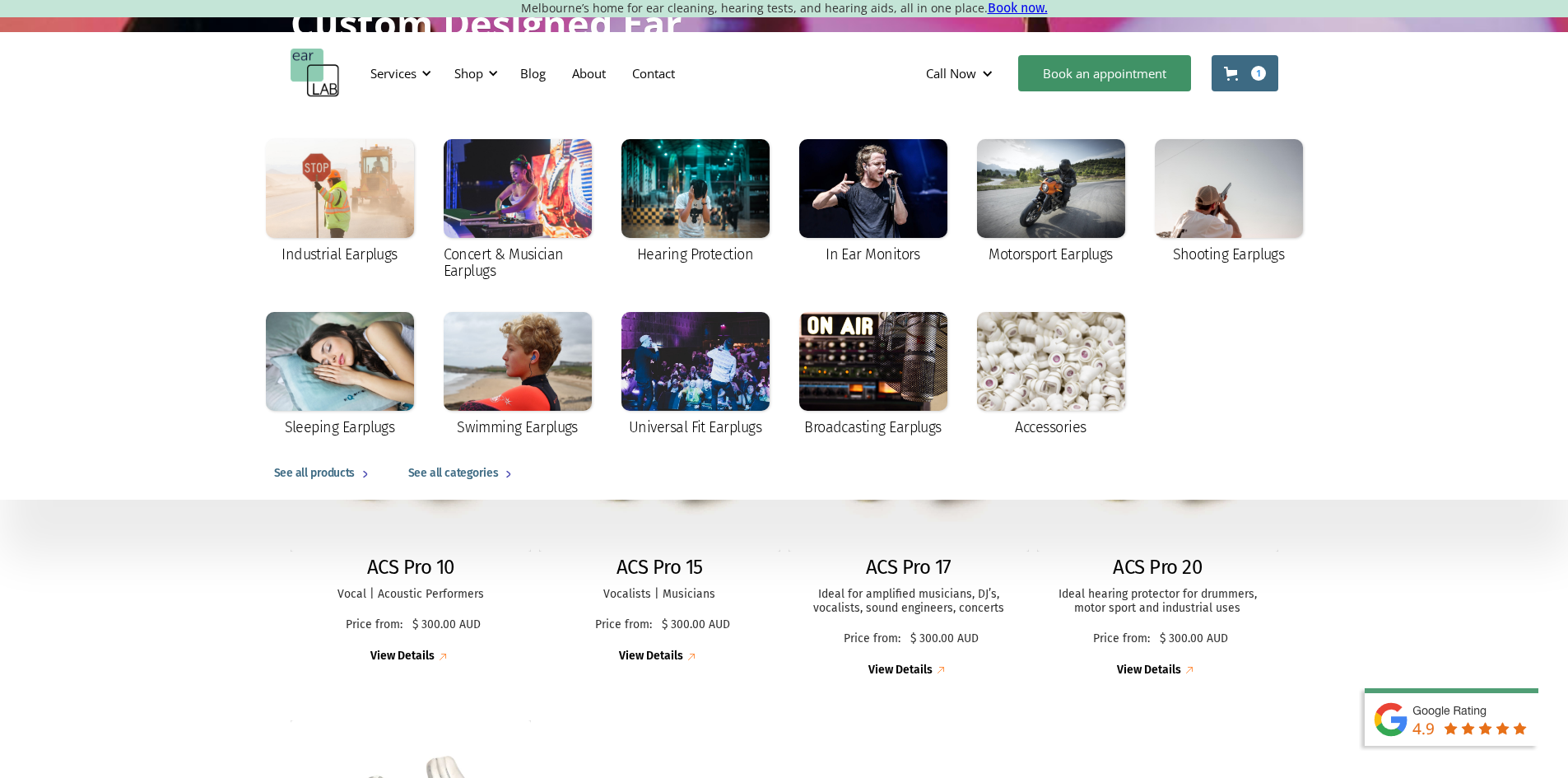
click at [1469, 614] on div "ACS Pro 10 Vocal | Acoustic Performers Price from: $ 300.00 AUD Price: $ 300.00…" at bounding box center [784, 711] width 1568 height 730
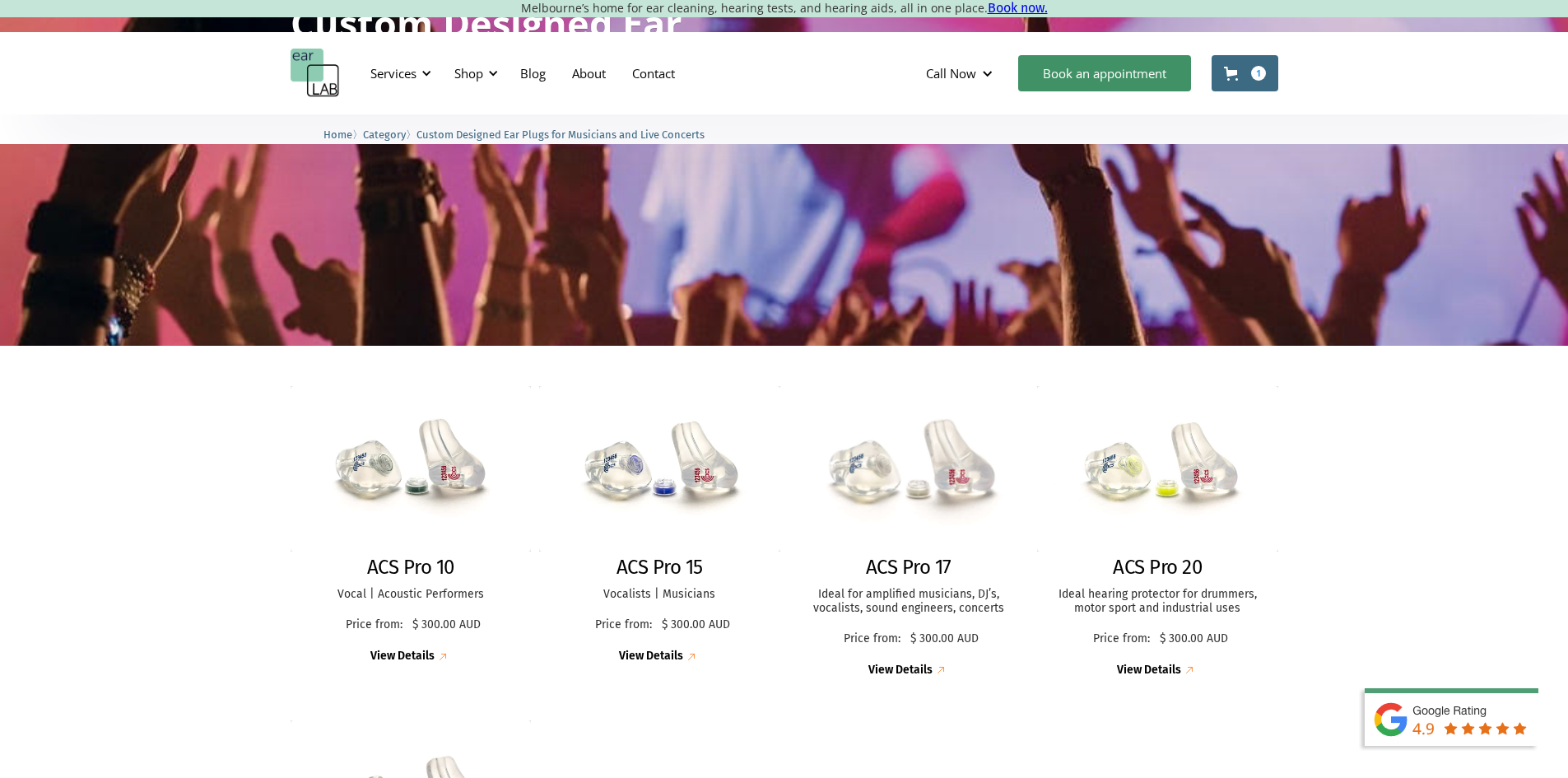
click at [780, 501] on div "ACS Pro 10 Vocal | Acoustic Performers Price from: $ 300.00 AUD Price: $ 300.00…" at bounding box center [784, 707] width 988 height 674
click at [732, 495] on img at bounding box center [659, 468] width 259 height 178
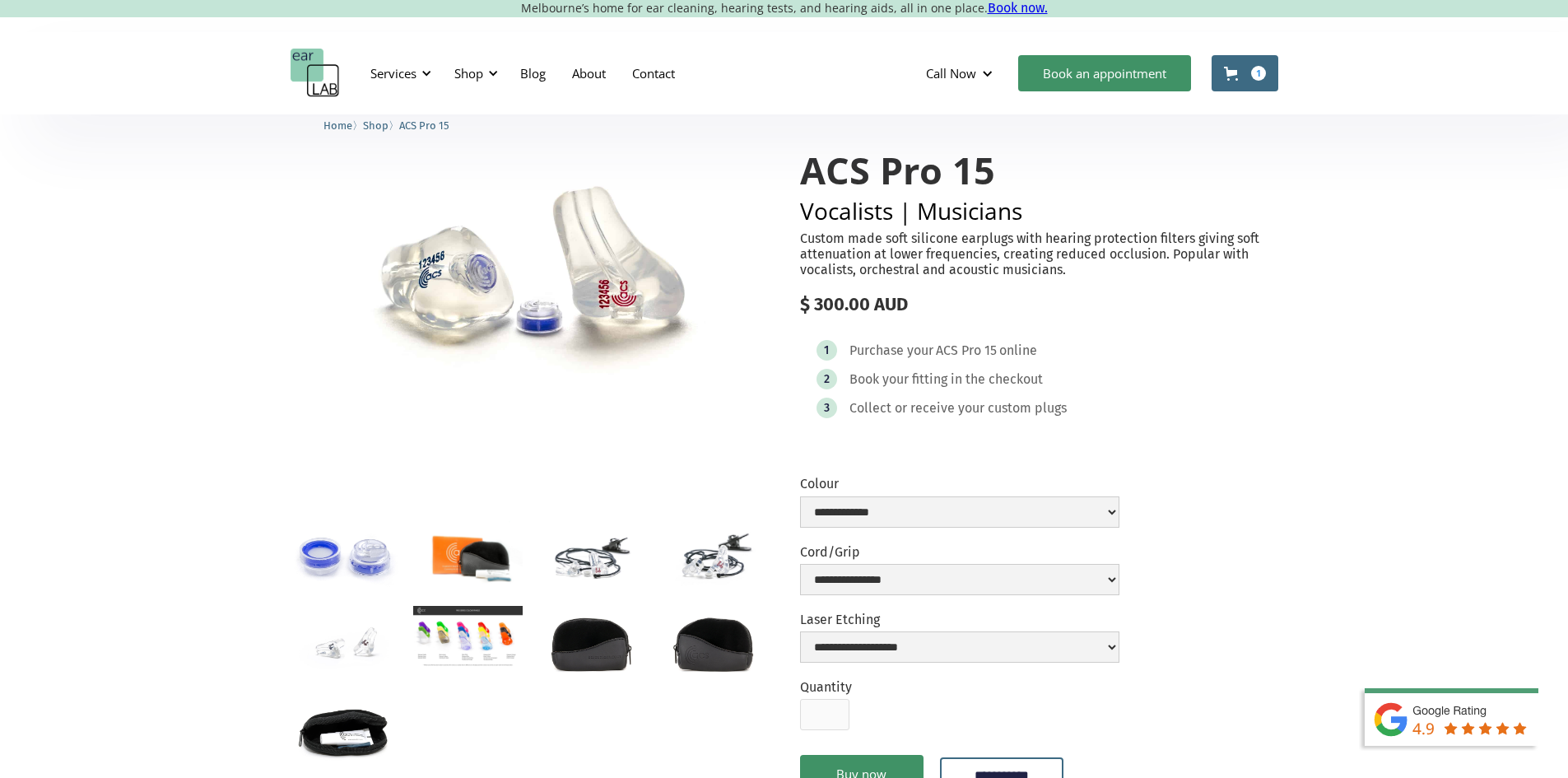
scroll to position [78, 0]
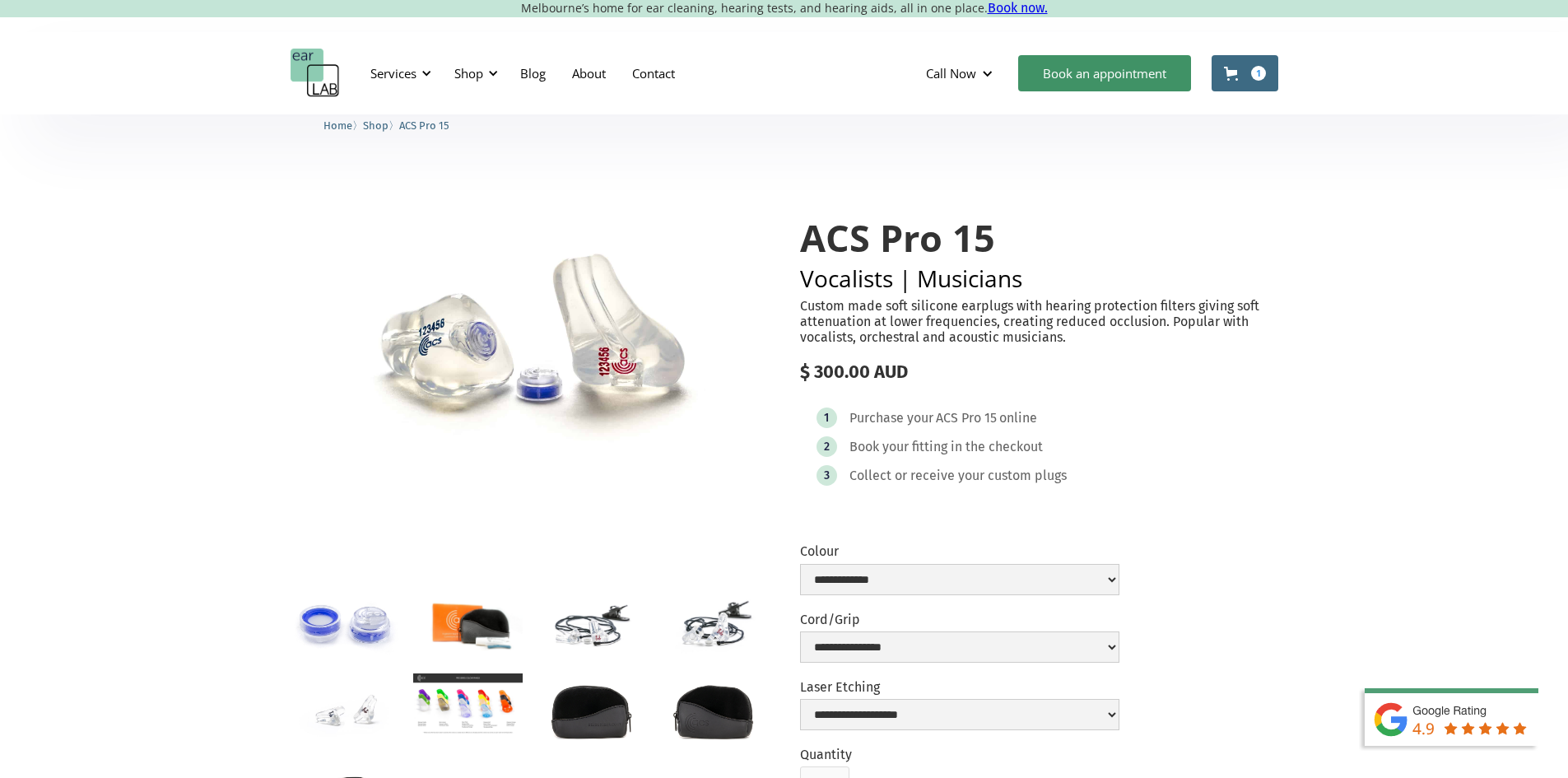
click at [836, 82] on div "Services Microsuction Unblocking your ears in the safest, fastest way possible.…" at bounding box center [784, 73] width 988 height 49
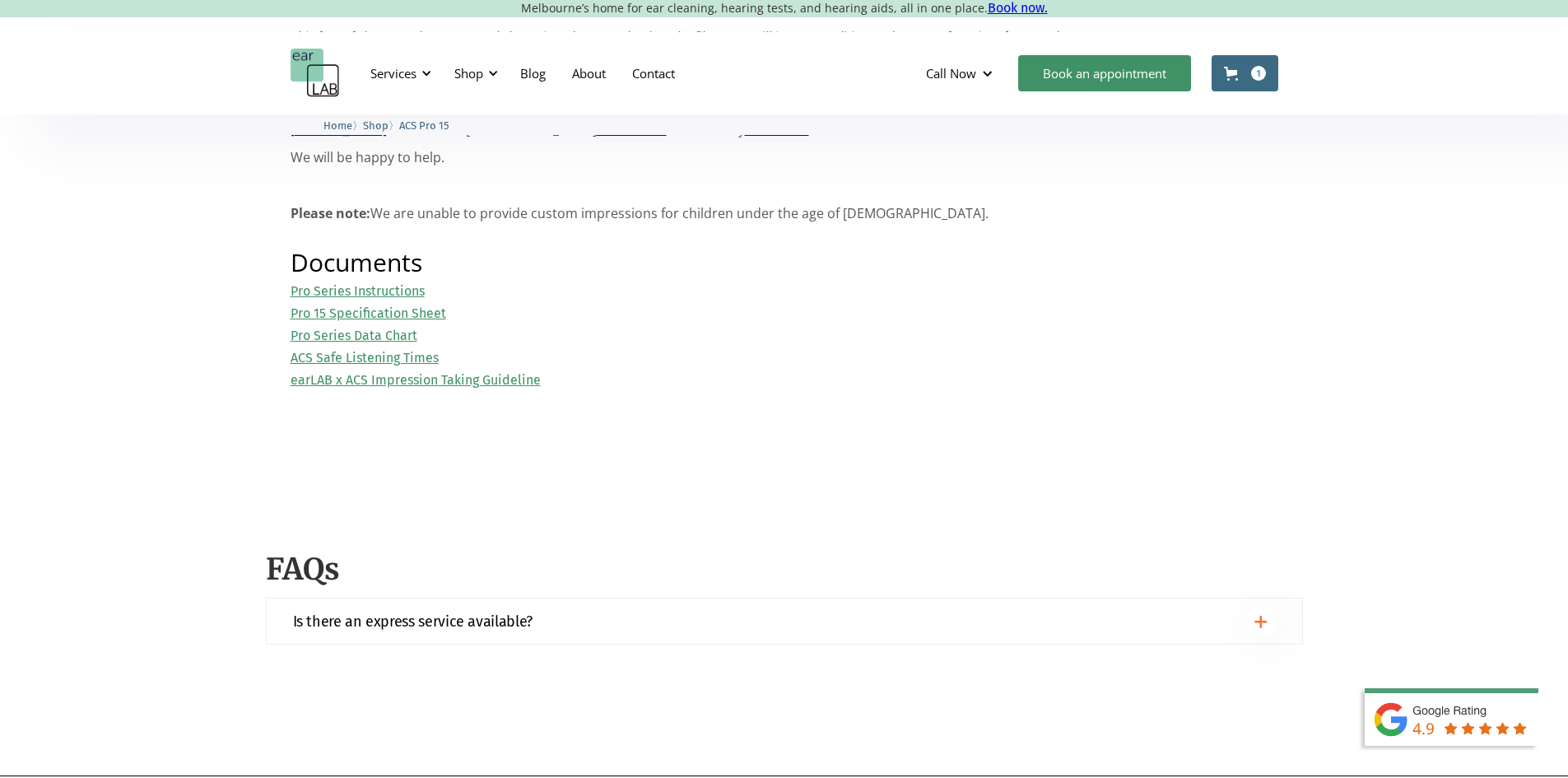
scroll to position [1877, 0]
click at [403, 324] on link "Pro Series Data Chart" at bounding box center [353, 331] width 126 height 16
